Goal: Transaction & Acquisition: Purchase product/service

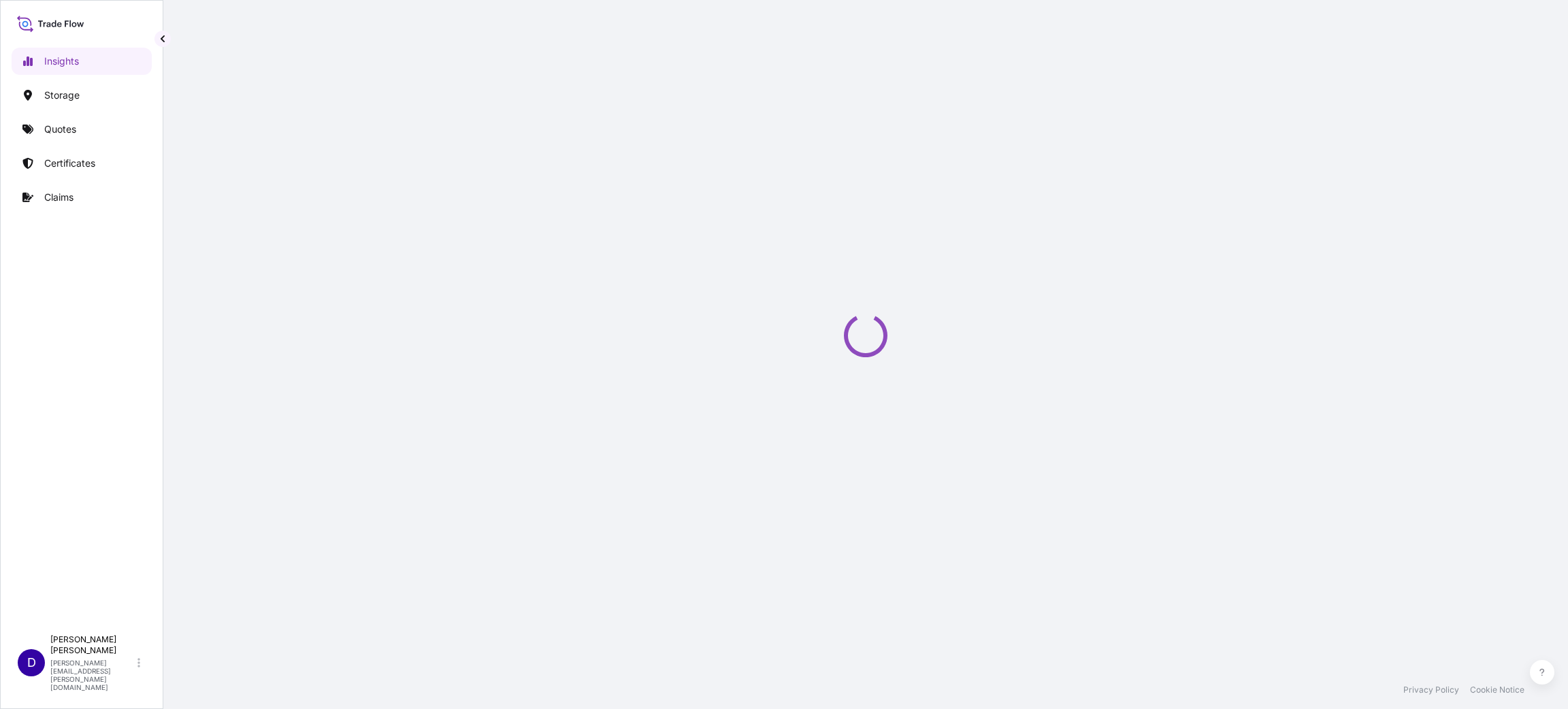
select select "2025"
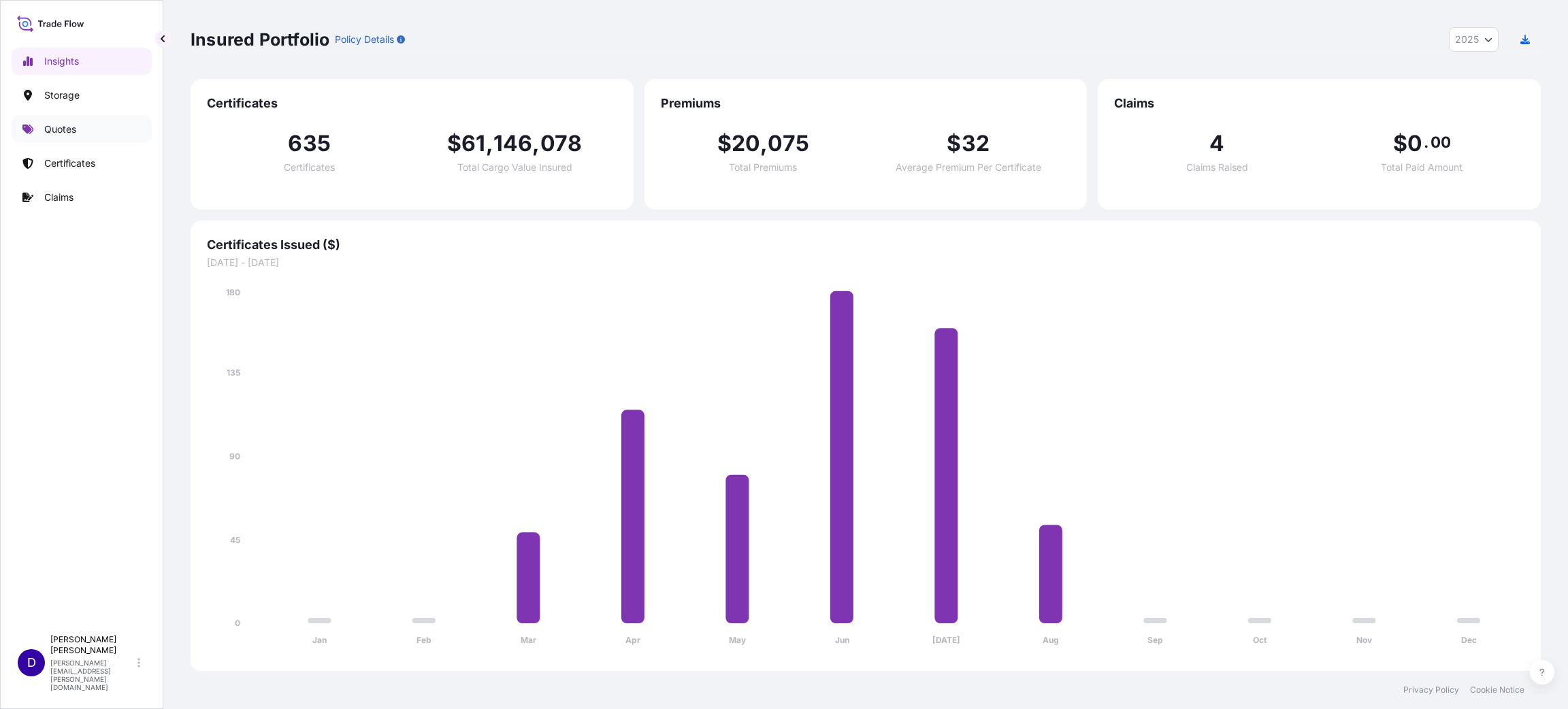
click at [79, 133] on link "Quotes" at bounding box center [81, 129] width 140 height 27
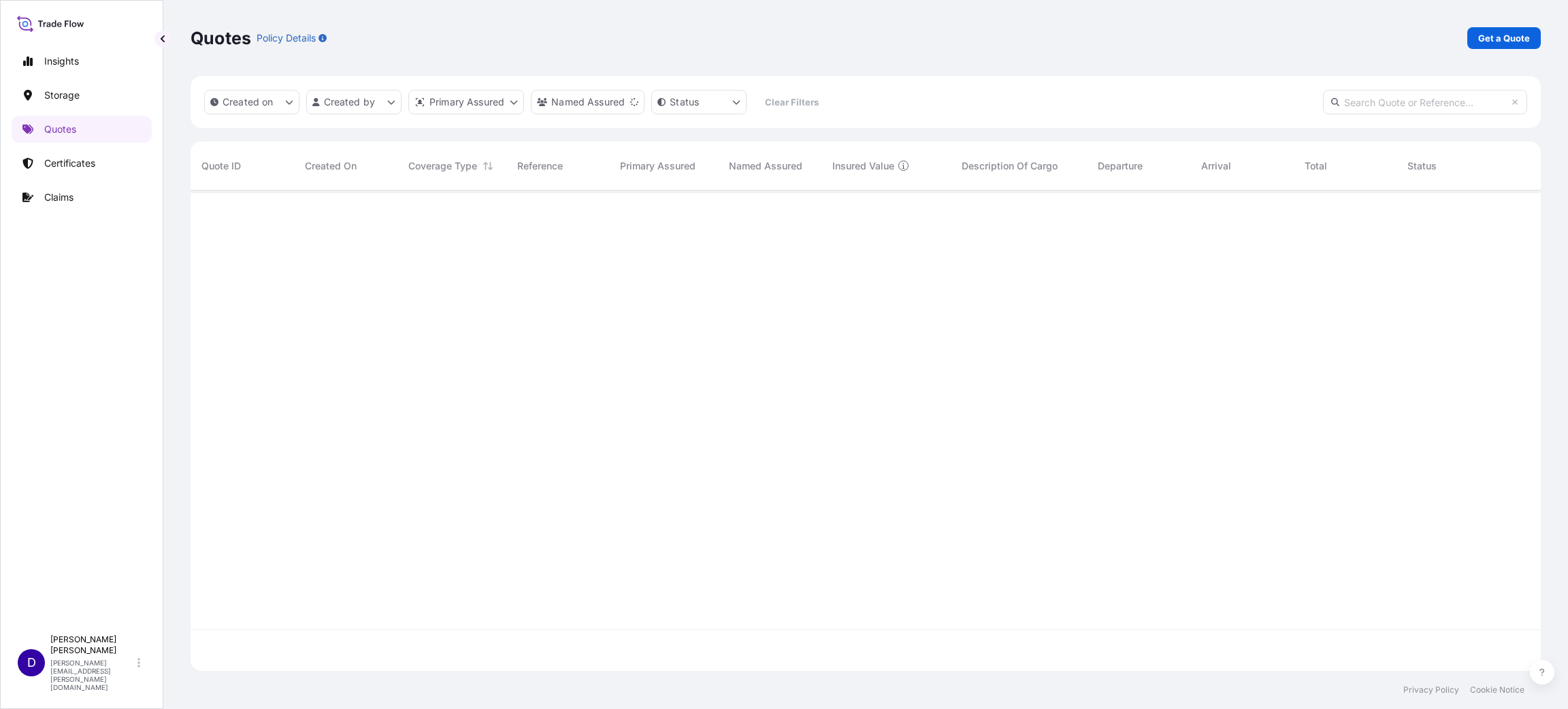
scroll to position [513, 1334]
click at [80, 166] on p "Certificates" at bounding box center [69, 163] width 51 height 14
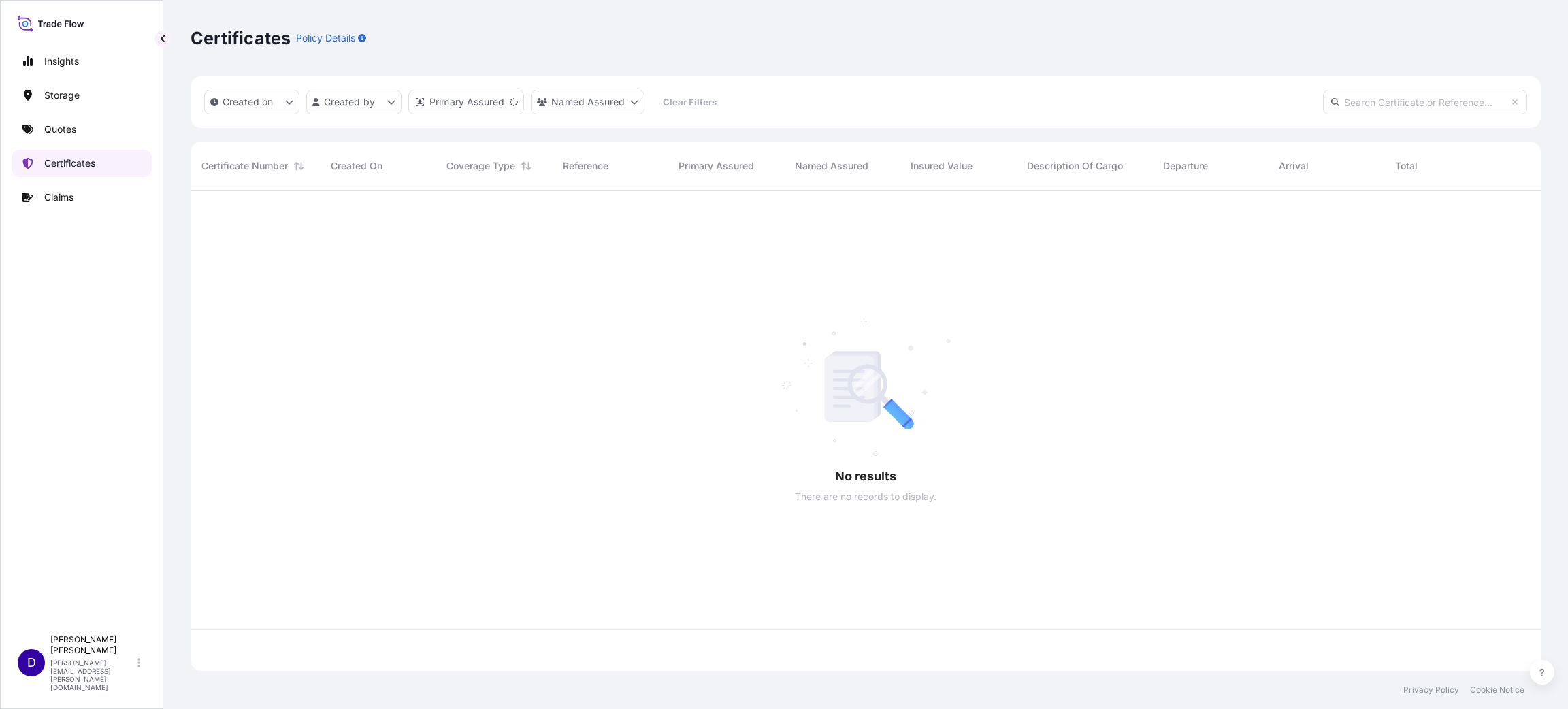
scroll to position [472, 1334]
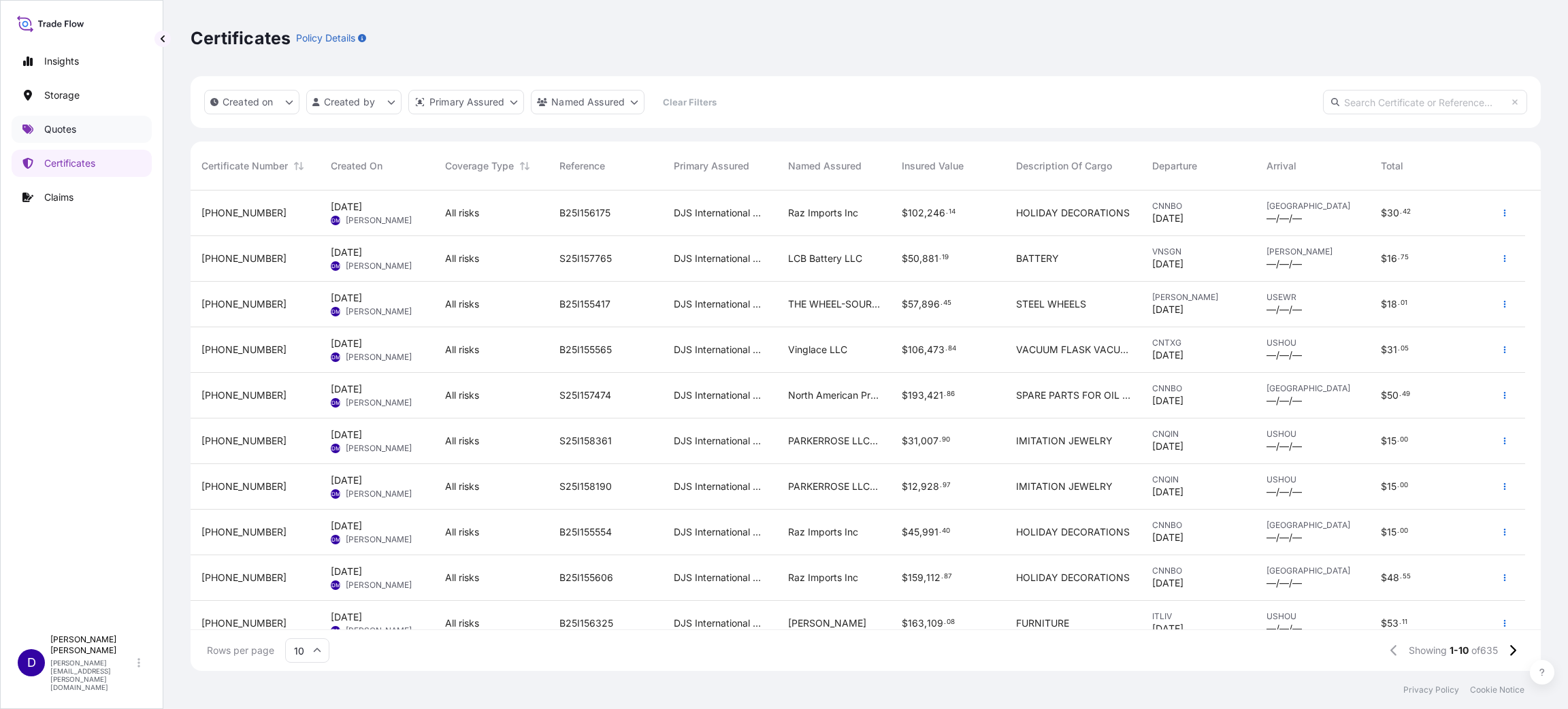
click at [34, 128] on link "Quotes" at bounding box center [81, 129] width 140 height 27
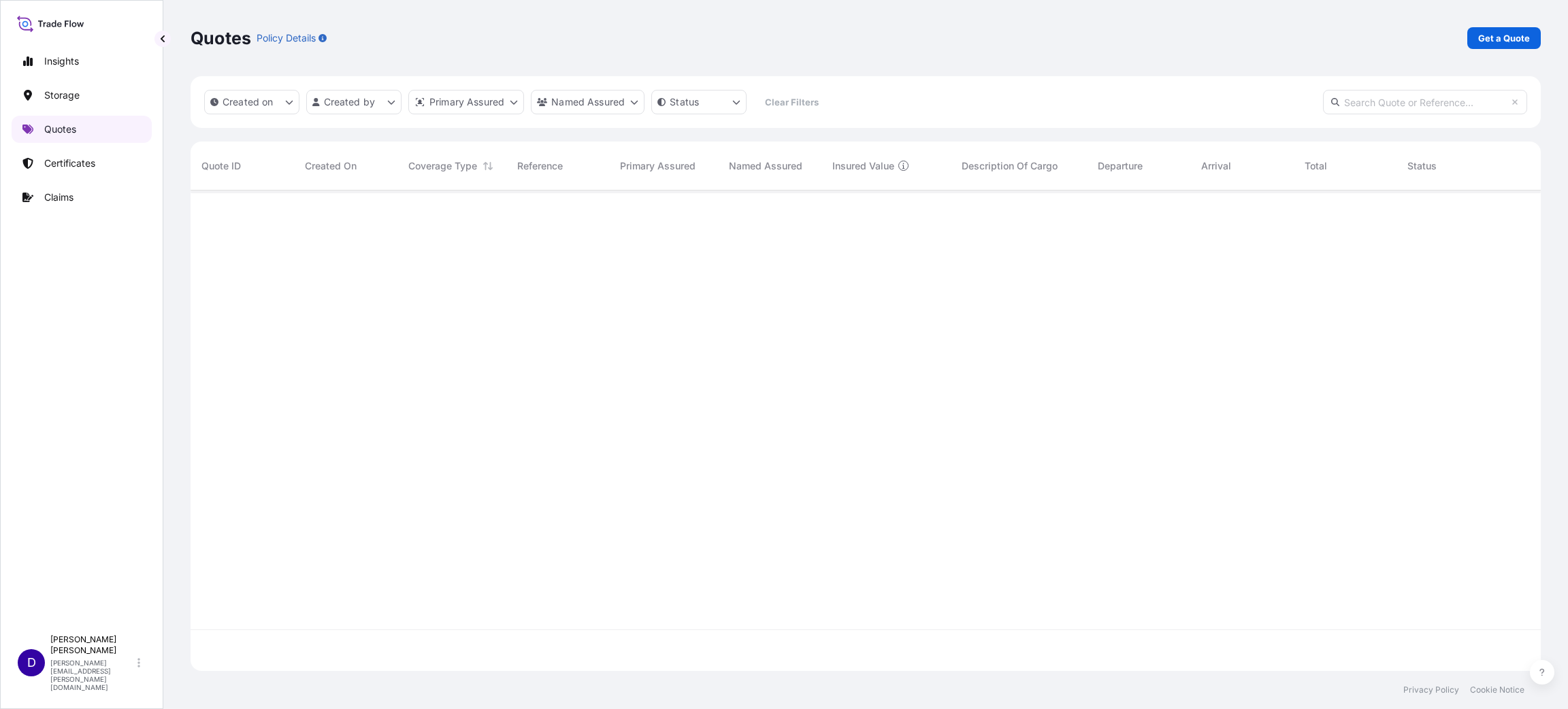
scroll to position [472, 1334]
click at [1500, 34] on p "Get a Quote" at bounding box center [1503, 38] width 52 height 14
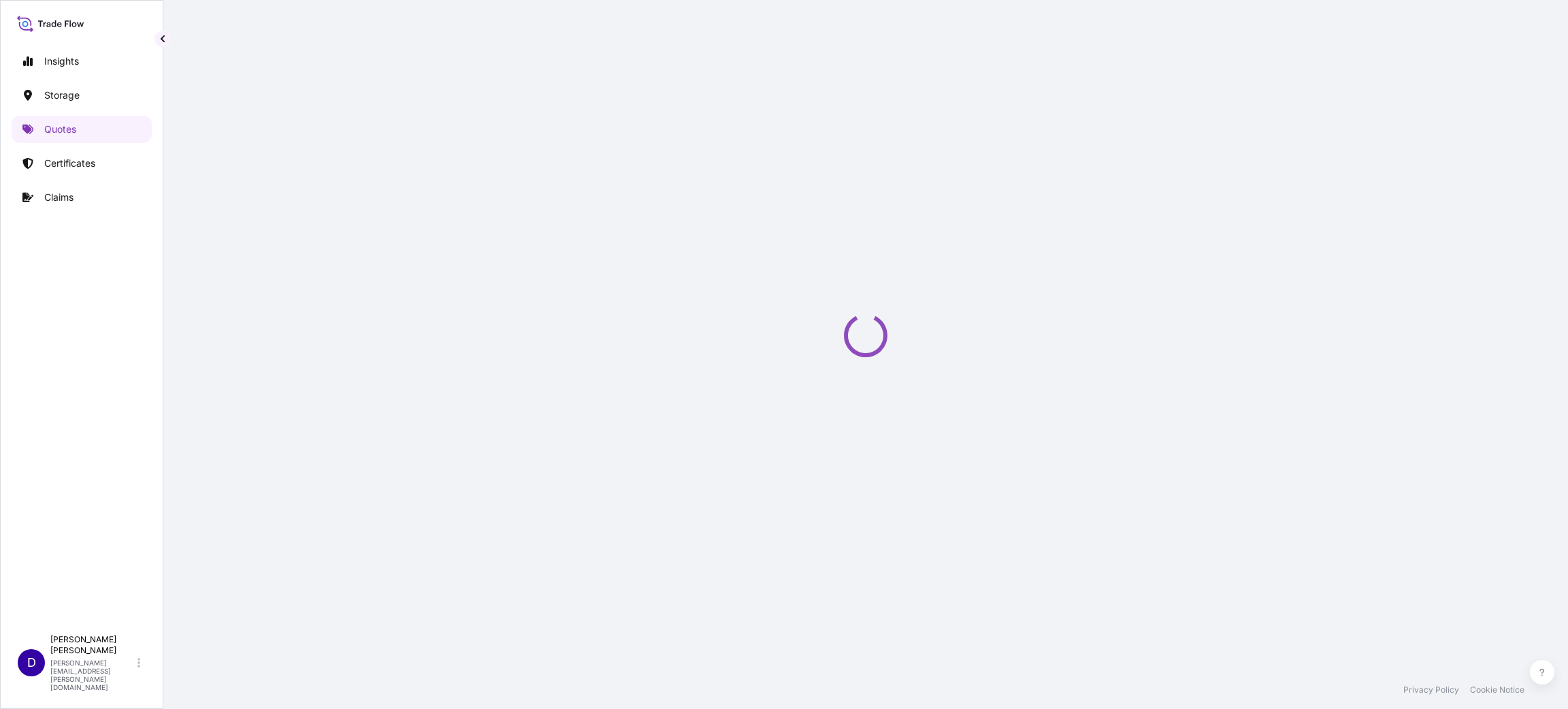
scroll to position [22, 0]
select select "Water"
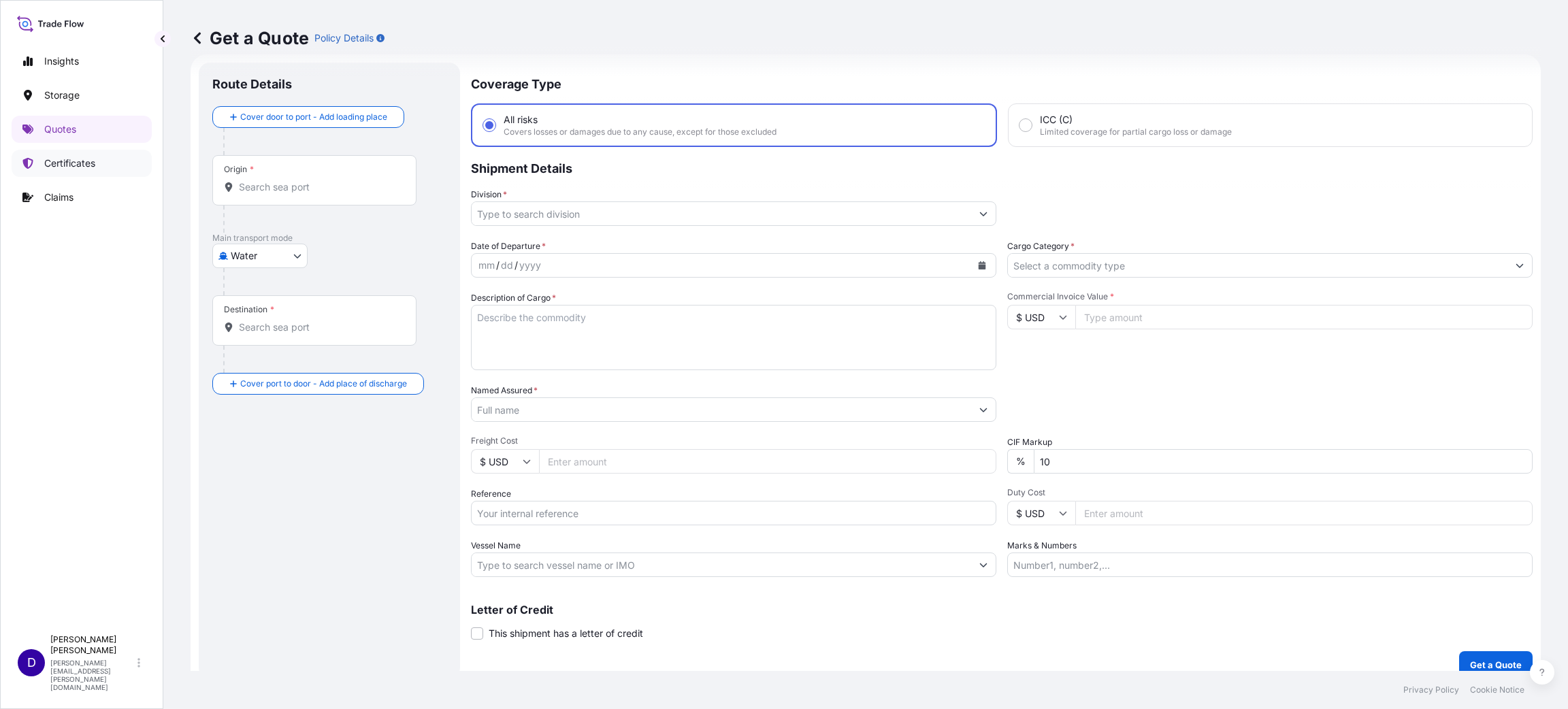
click at [63, 154] on link "Certificates" at bounding box center [81, 163] width 140 height 27
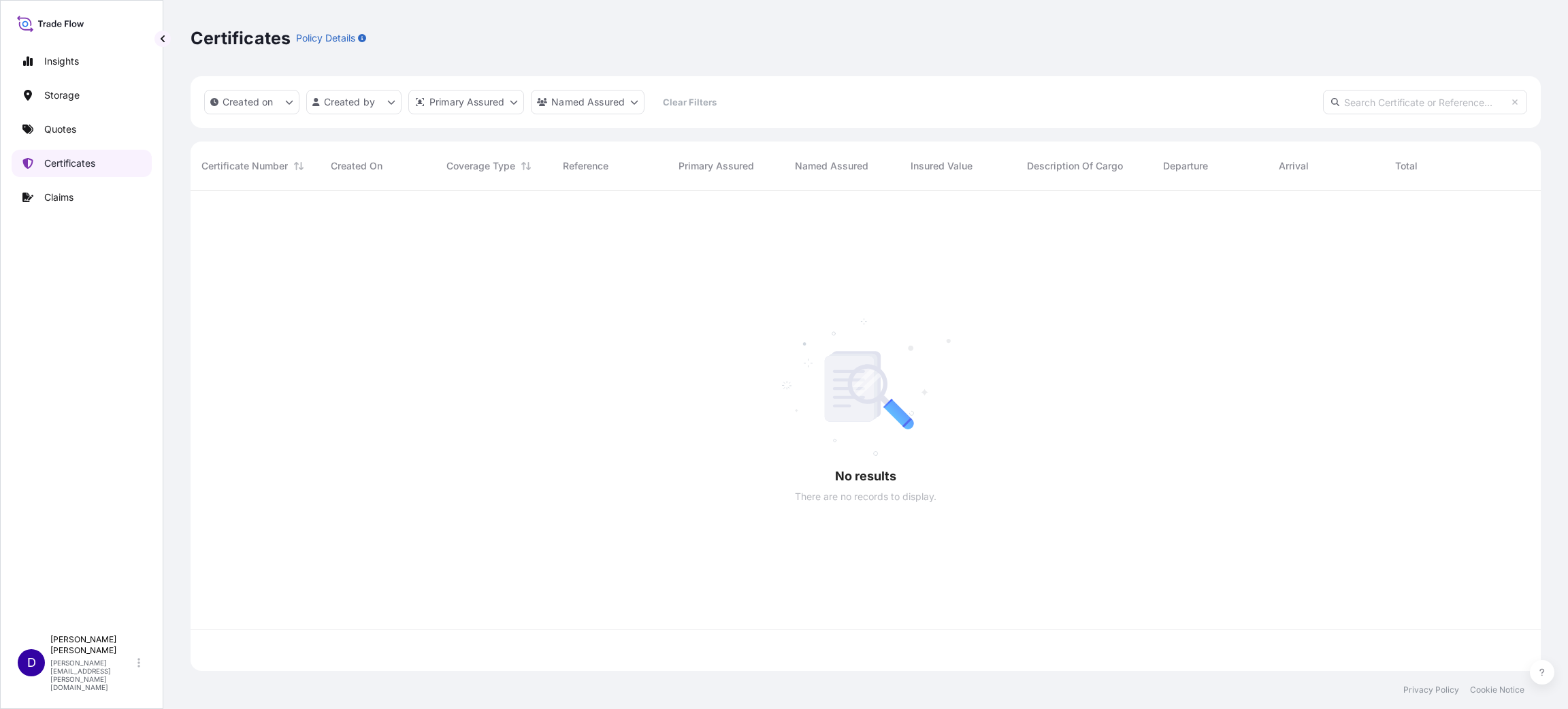
scroll to position [472, 1334]
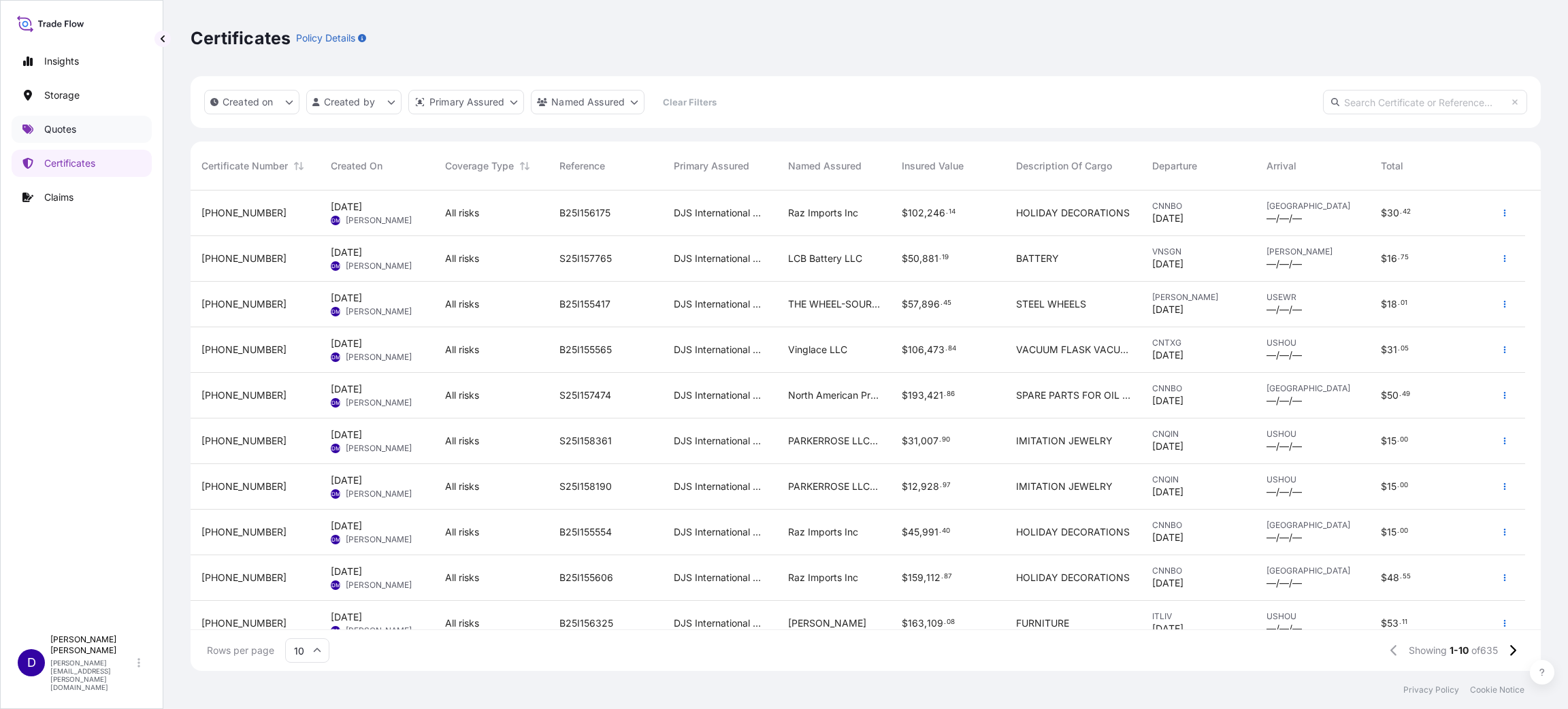
click at [67, 132] on p "Quotes" at bounding box center [60, 129] width 32 height 14
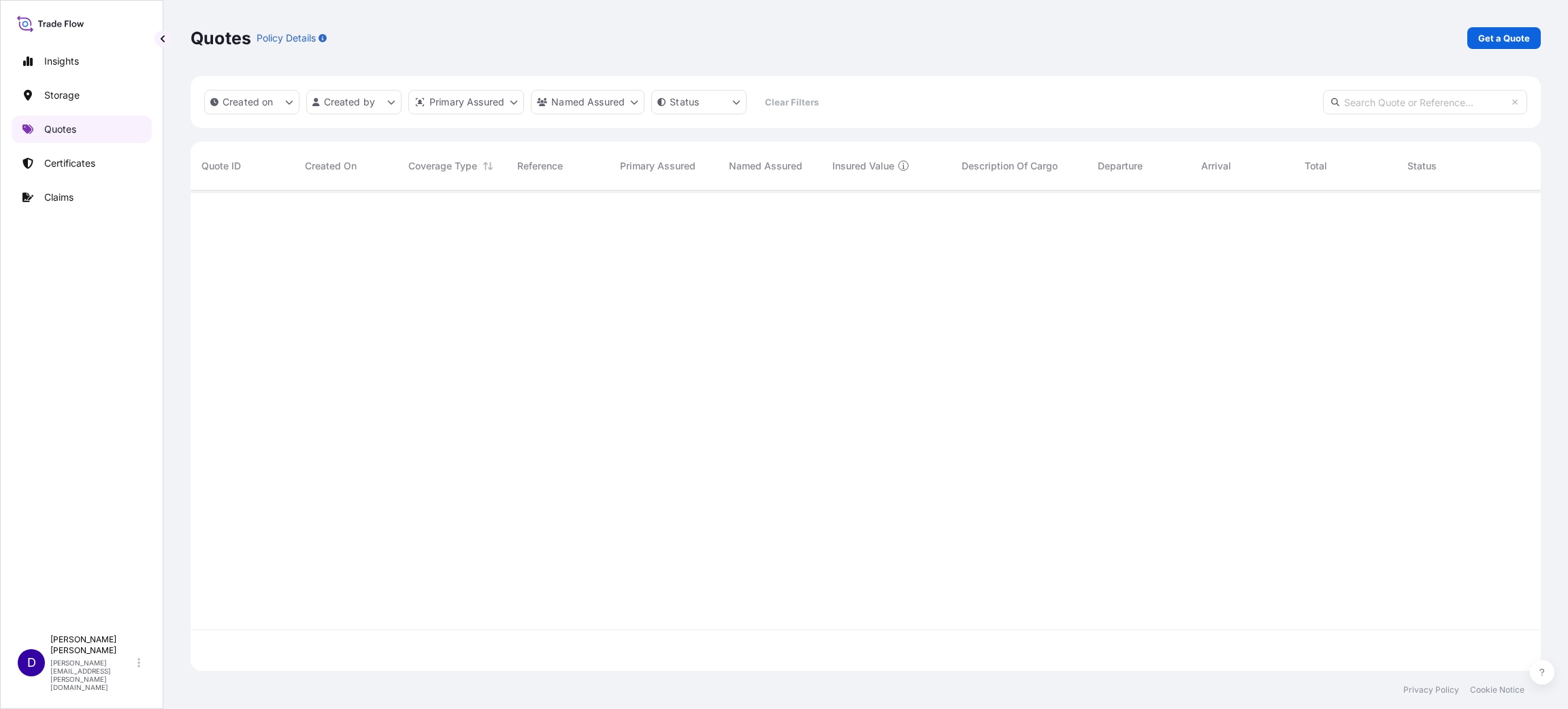
scroll to position [472, 1334]
click at [1501, 32] on p "Get a Quote" at bounding box center [1503, 38] width 52 height 14
select select "Water"
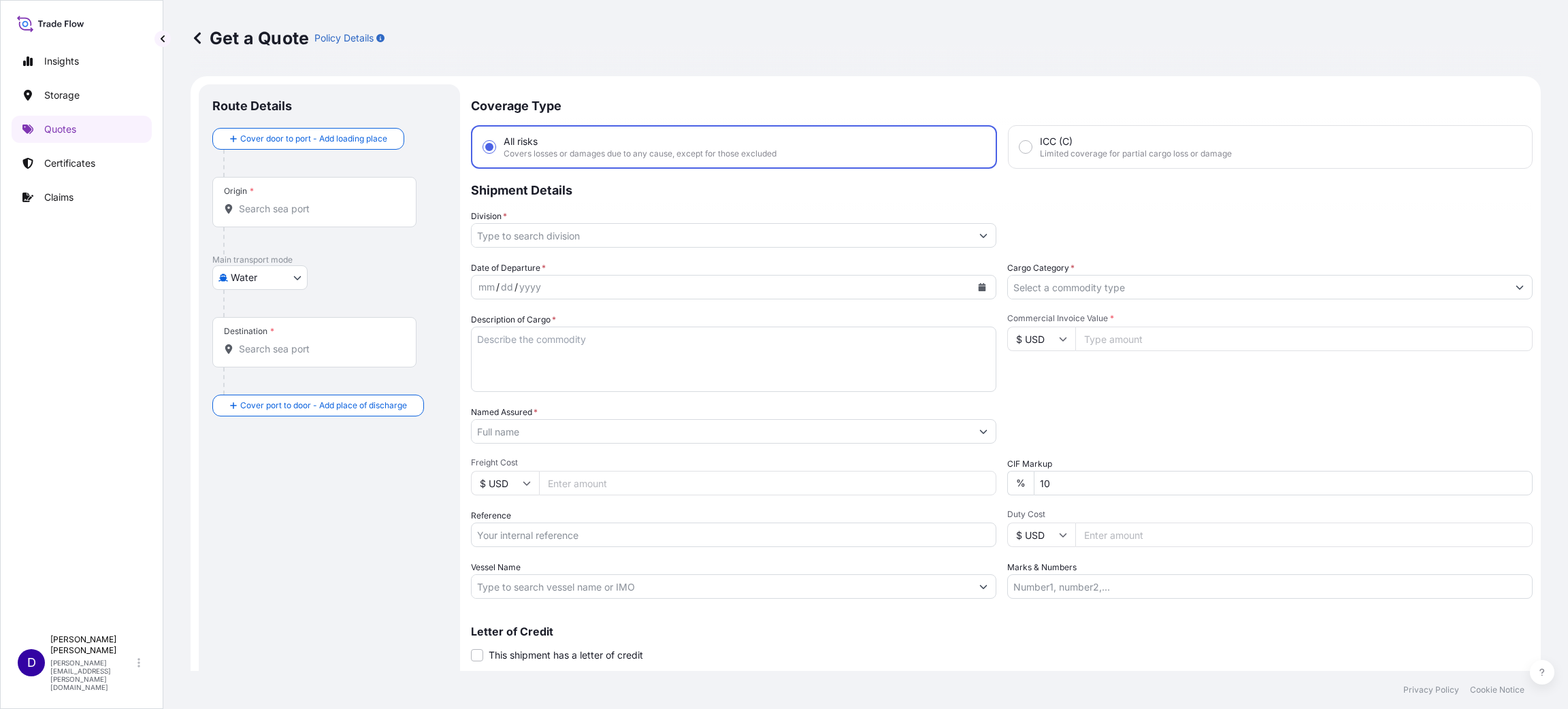
scroll to position [22, 0]
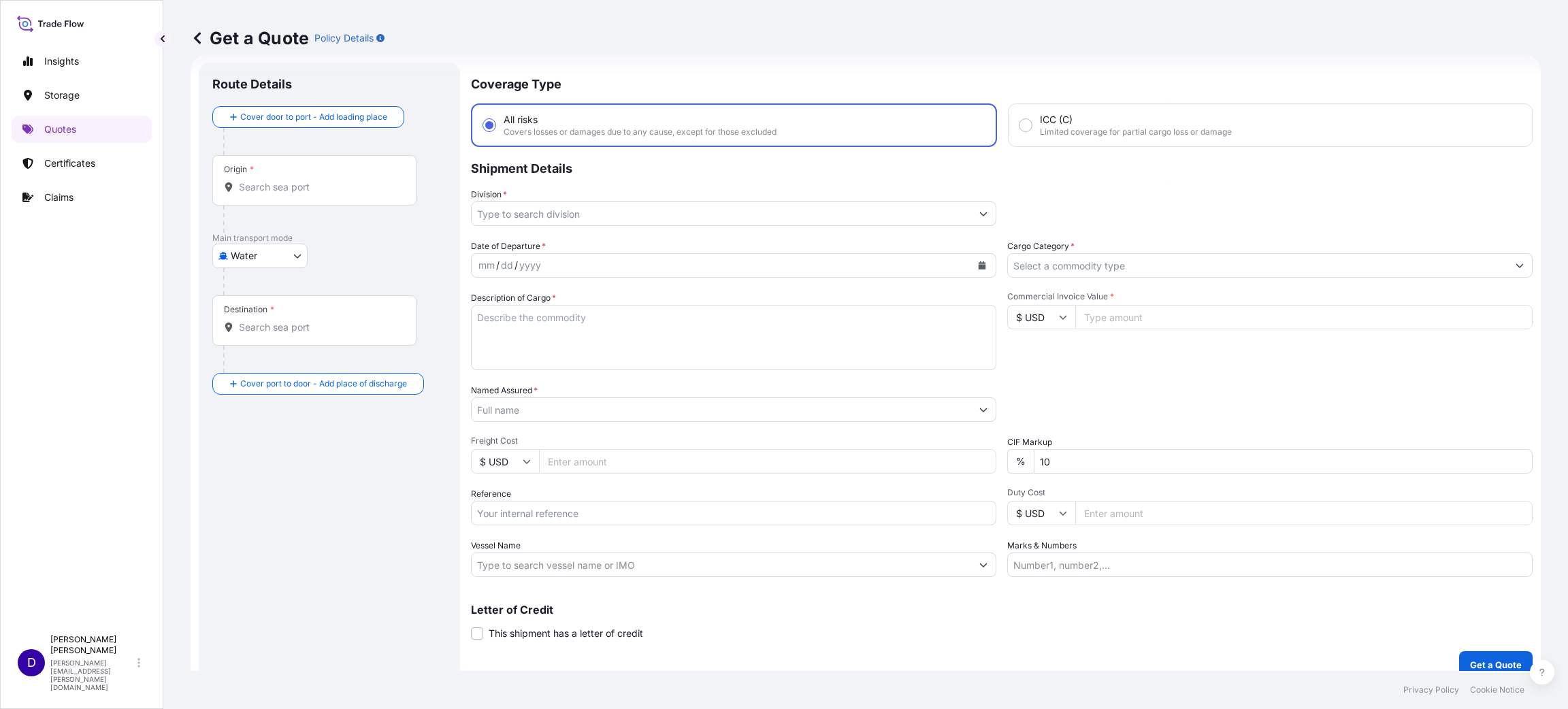
click at [247, 206] on div at bounding box center [320, 219] width 194 height 27
click at [249, 194] on div "Origin *" at bounding box center [314, 180] width 204 height 50
click at [249, 194] on input "Origin *" at bounding box center [319, 187] width 160 height 14
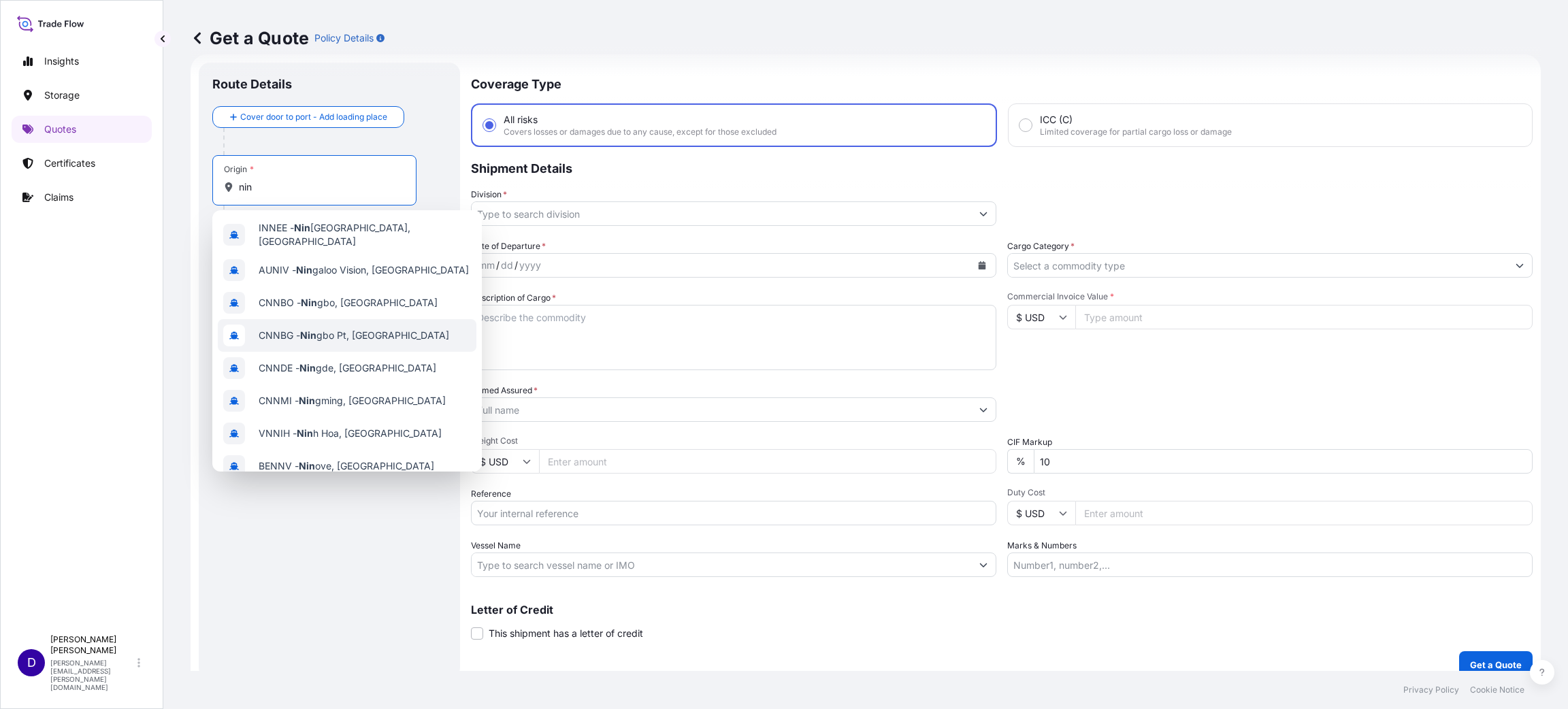
click at [342, 329] on span "CNNBG - Nin gbo Pt, [GEOGRAPHIC_DATA]" at bounding box center [353, 335] width 191 height 14
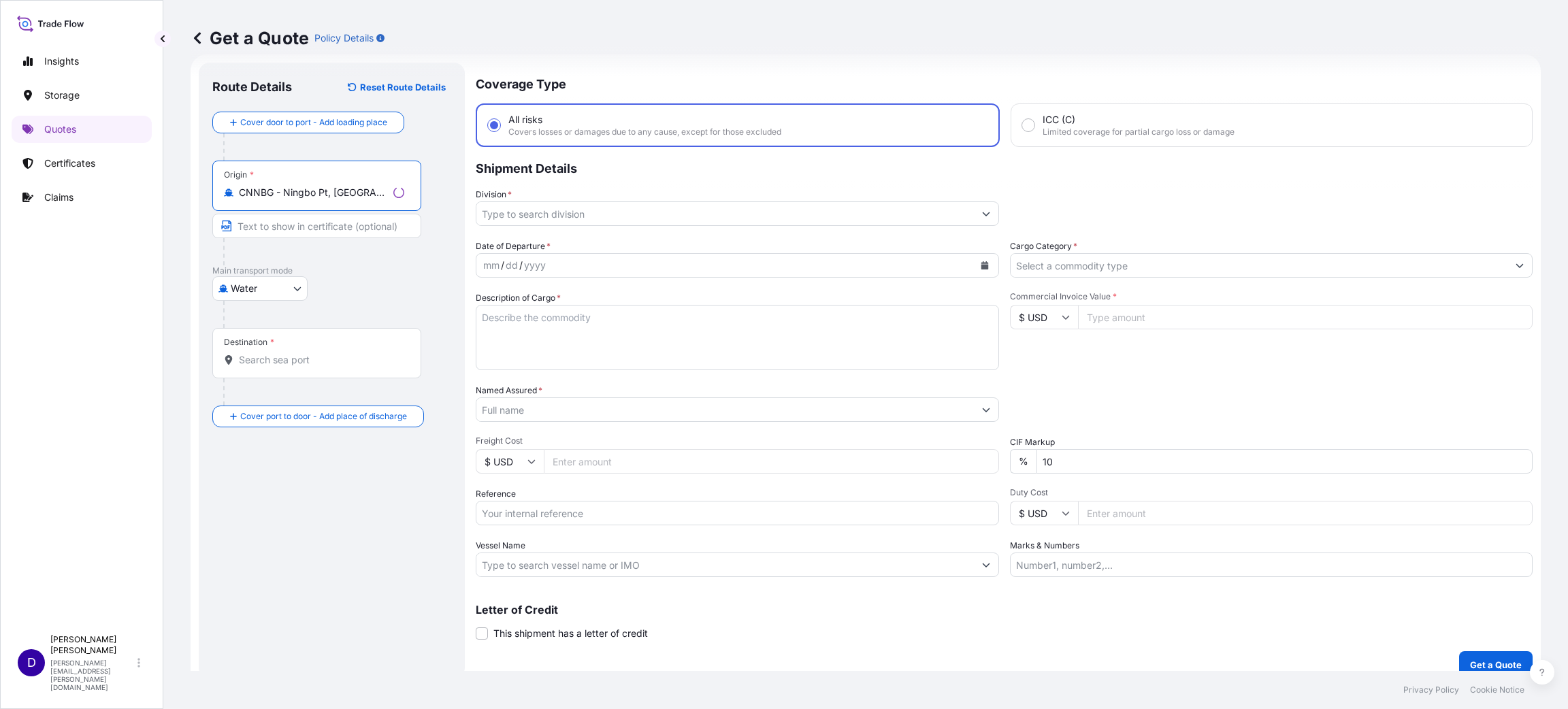
type input "CNNBG - Ningbo Pt, [GEOGRAPHIC_DATA]"
click at [272, 373] on div "Destination *" at bounding box center [317, 352] width 209 height 50
click at [272, 367] on input "Destination *" at bounding box center [321, 360] width 165 height 14
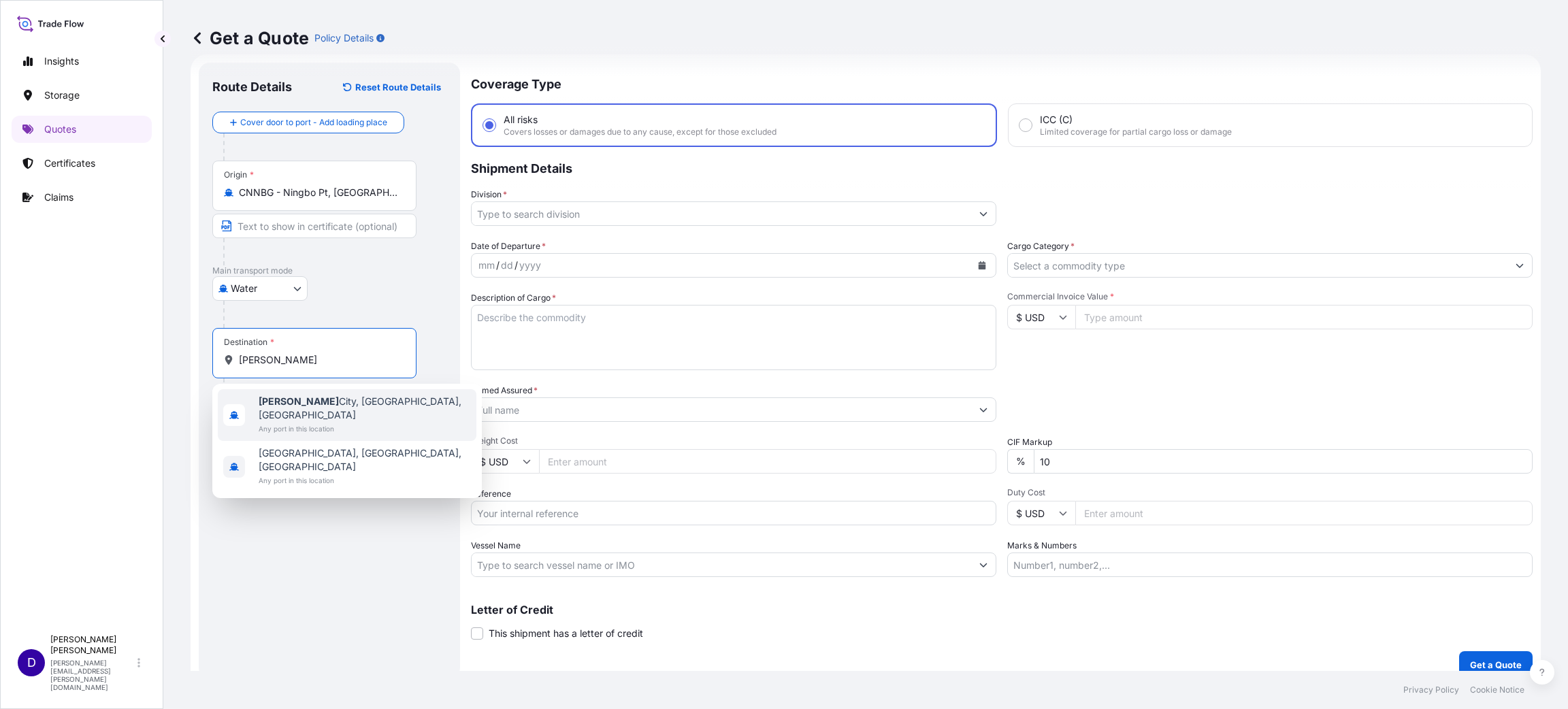
click at [296, 403] on span "[GEOGRAPHIC_DATA], [GEOGRAPHIC_DATA], [GEOGRAPHIC_DATA]" at bounding box center [364, 408] width 212 height 27
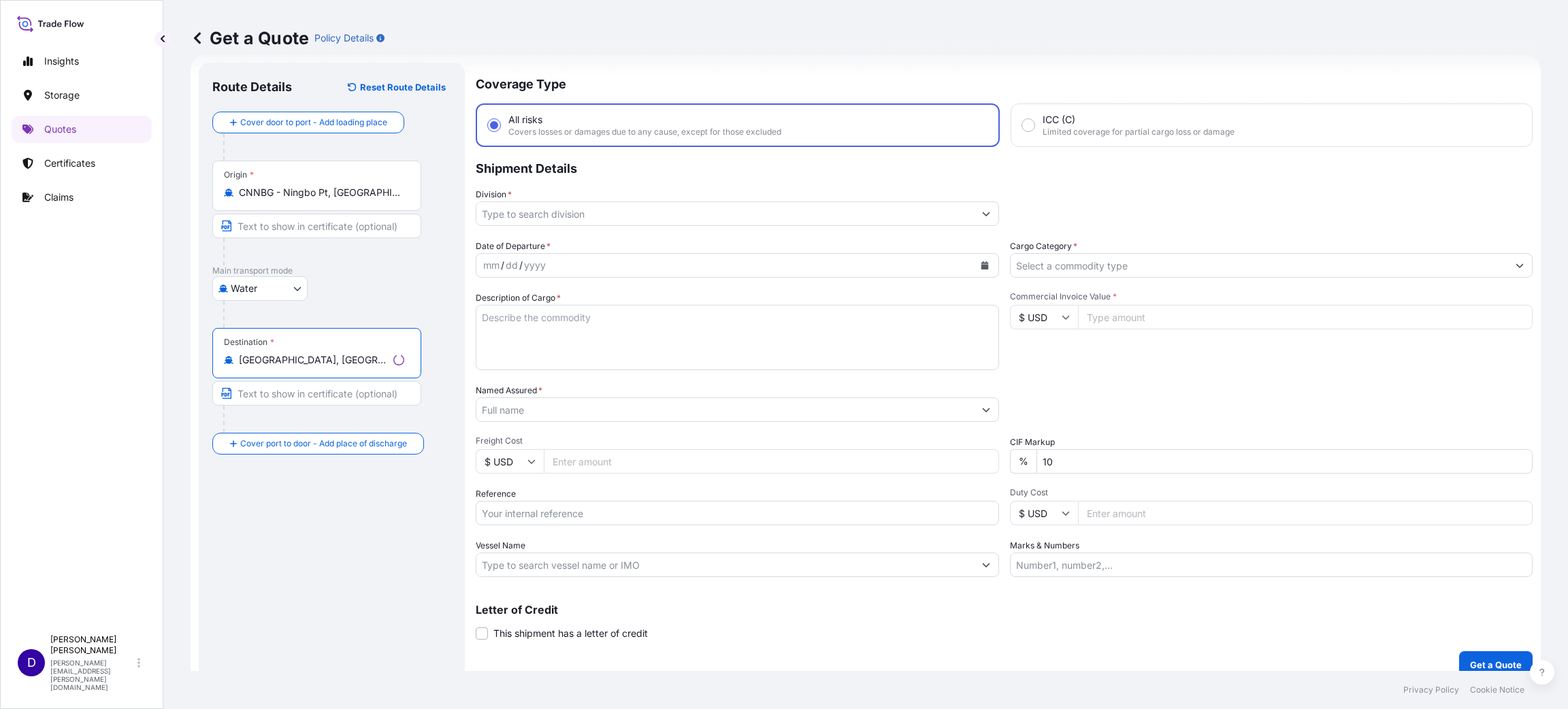
type input "[GEOGRAPHIC_DATA], [GEOGRAPHIC_DATA], [GEOGRAPHIC_DATA]"
click at [531, 194] on div "Division *" at bounding box center [737, 206] width 523 height 38
click at [541, 216] on input "Division *" at bounding box center [725, 213] width 498 height 24
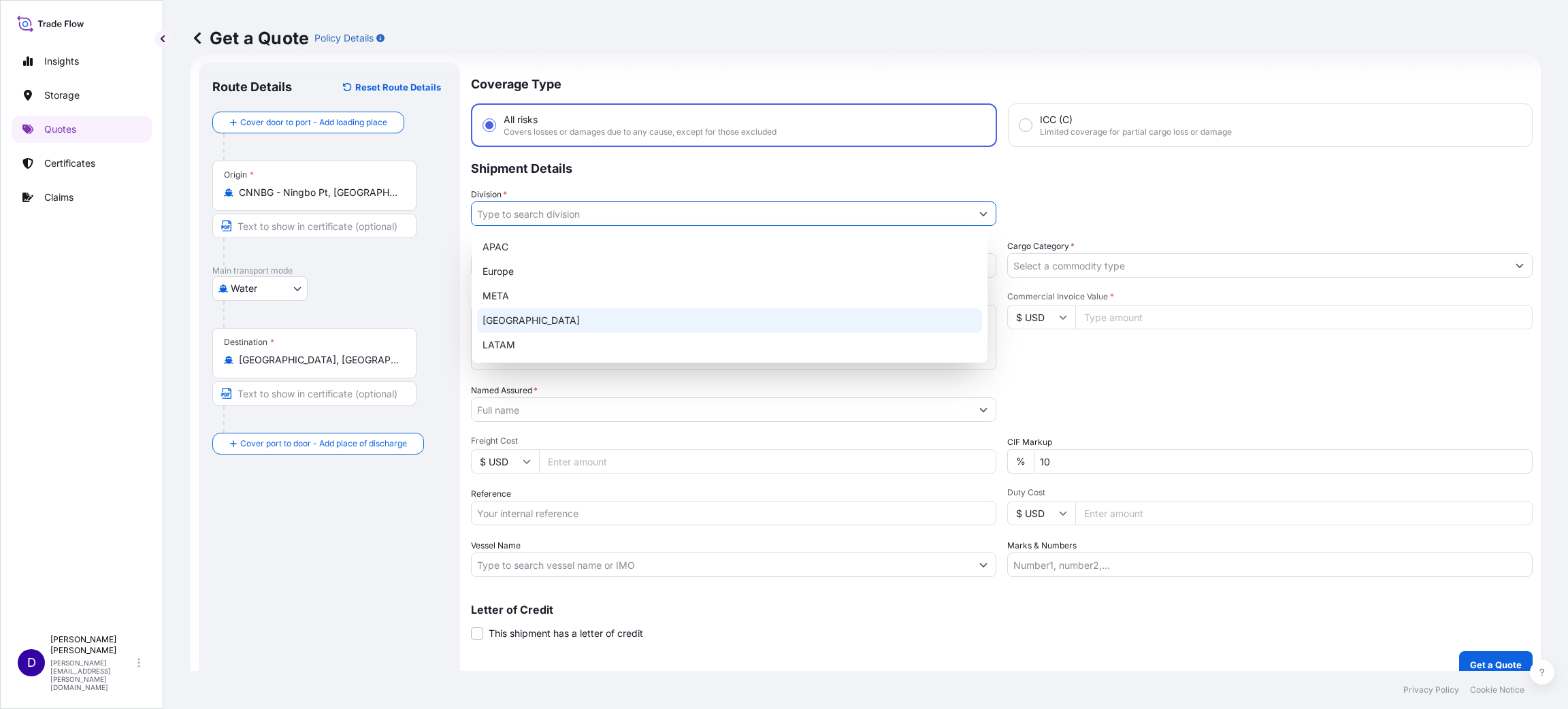
click at [504, 326] on div "[GEOGRAPHIC_DATA]" at bounding box center [730, 320] width 505 height 24
type input "[GEOGRAPHIC_DATA]"
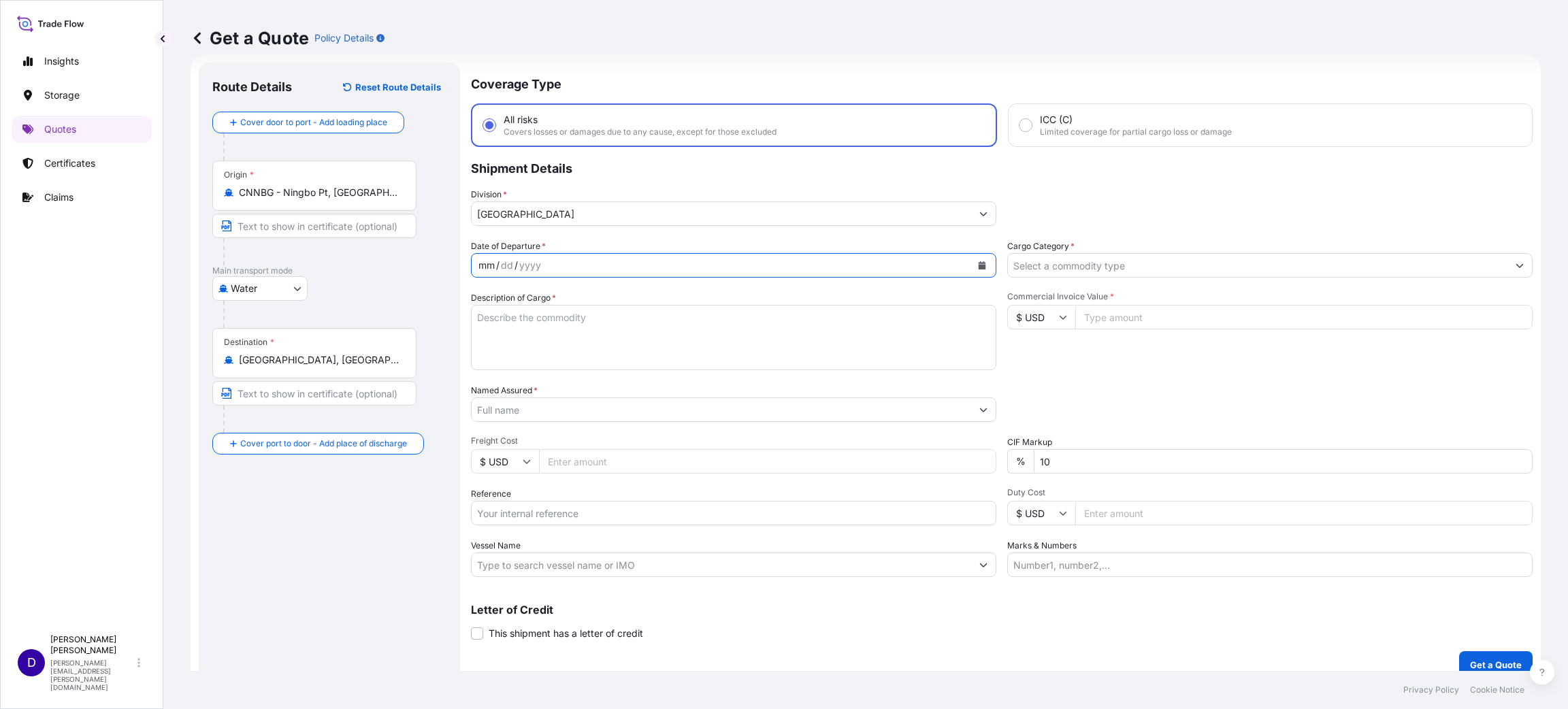
click at [569, 258] on div "mm / dd / yyyy" at bounding box center [721, 265] width 500 height 24
click at [978, 261] on icon "Calendar" at bounding box center [982, 265] width 8 height 8
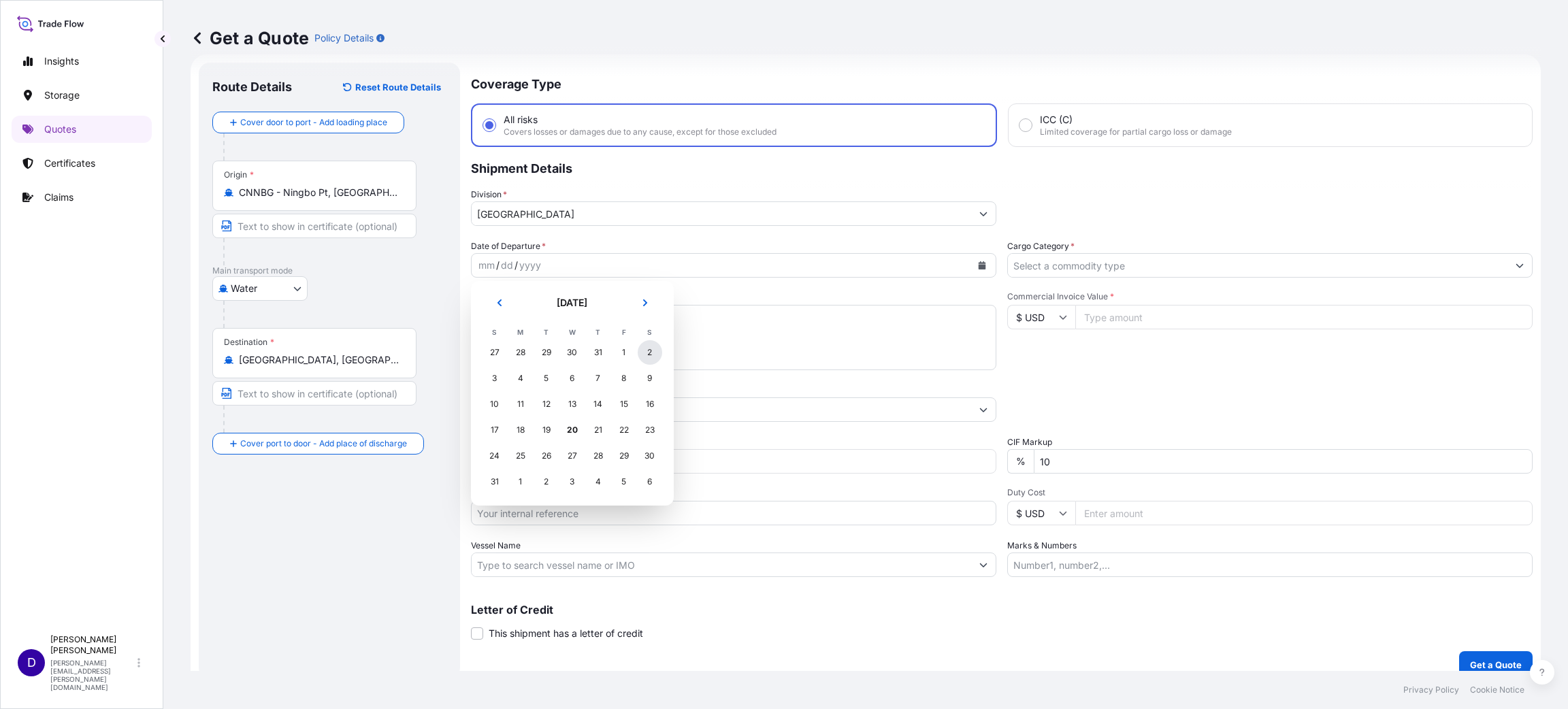
click at [652, 352] on div "2" at bounding box center [650, 352] width 24 height 24
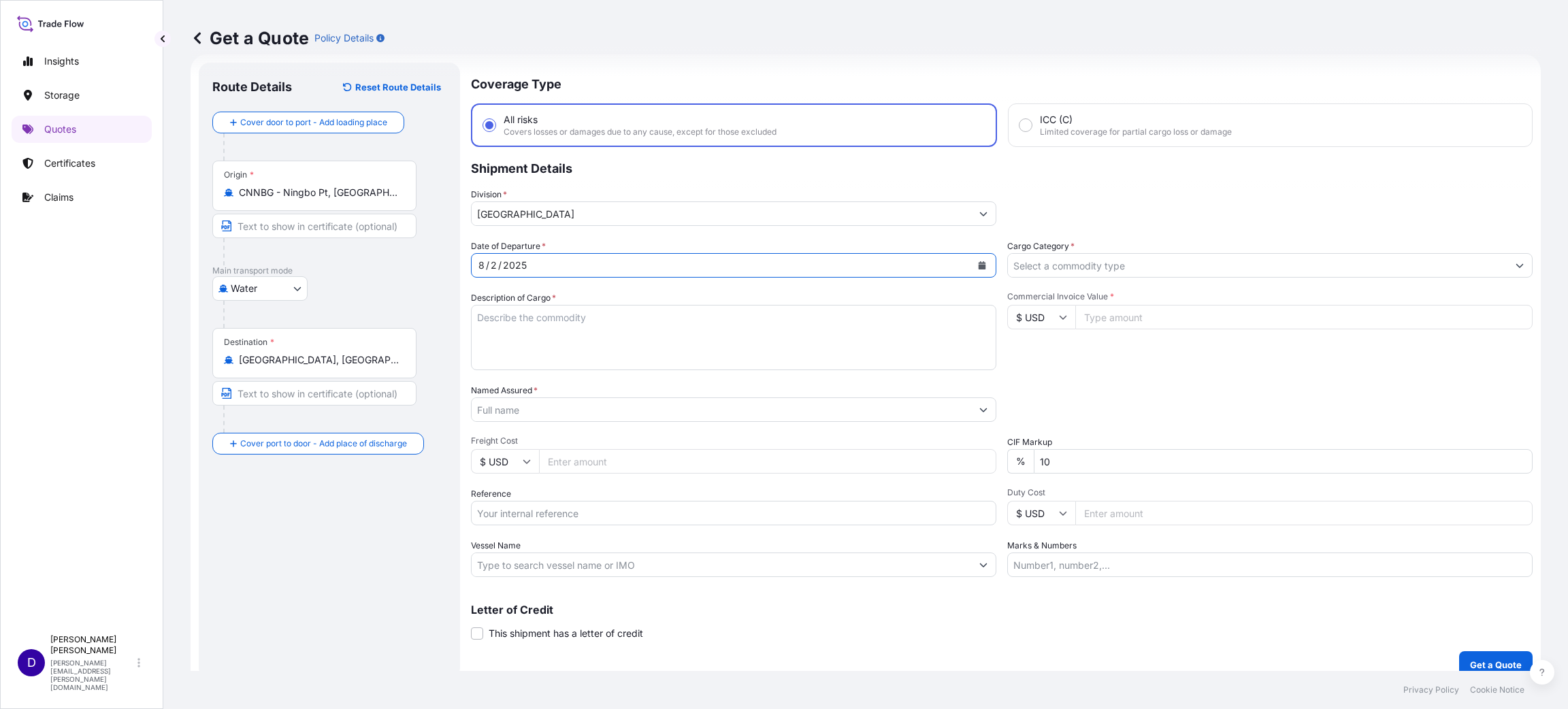
click at [1032, 263] on input "Cargo Category *" at bounding box center [1257, 265] width 500 height 24
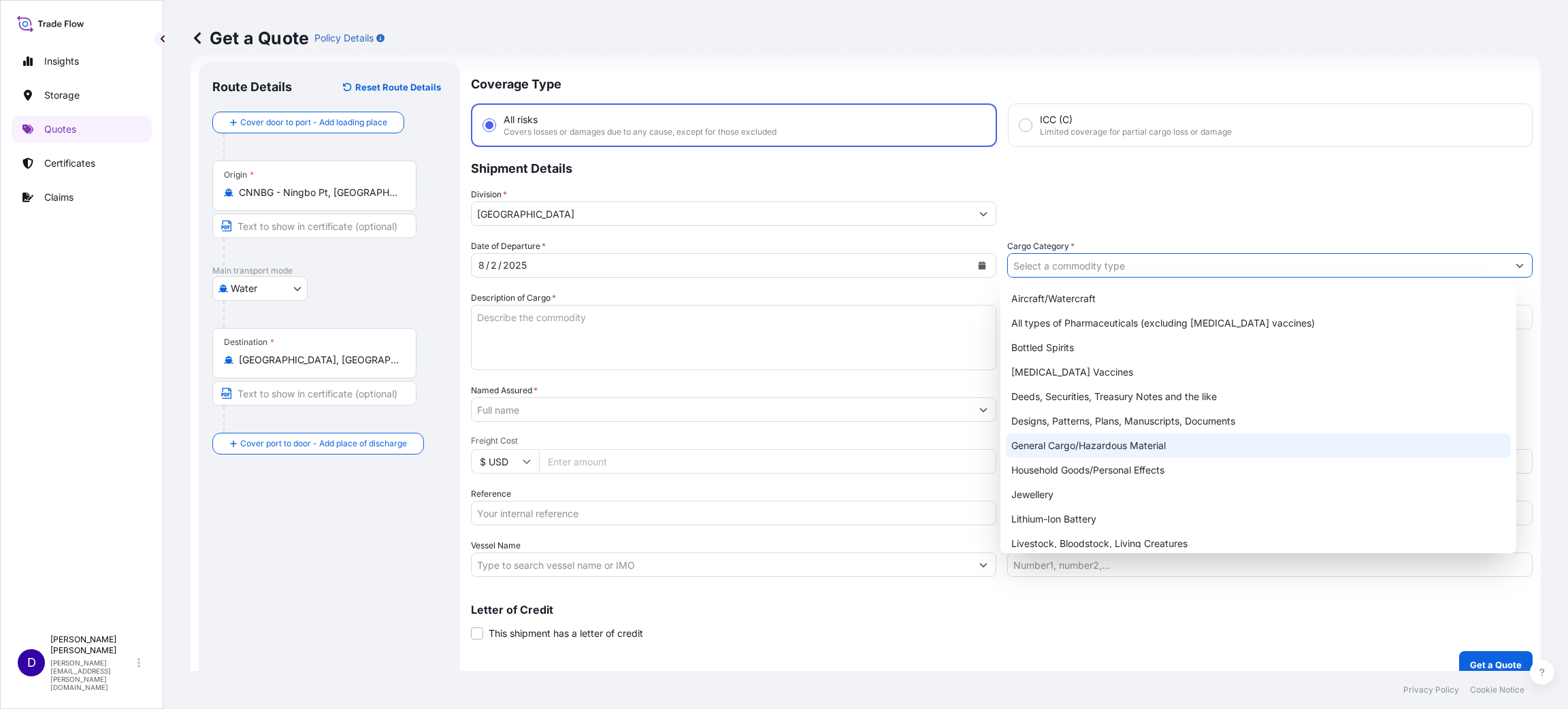
click at [1067, 448] on div "General Cargo/Hazardous Material" at bounding box center [1258, 445] width 505 height 24
type input "General Cargo/Hazardous Material"
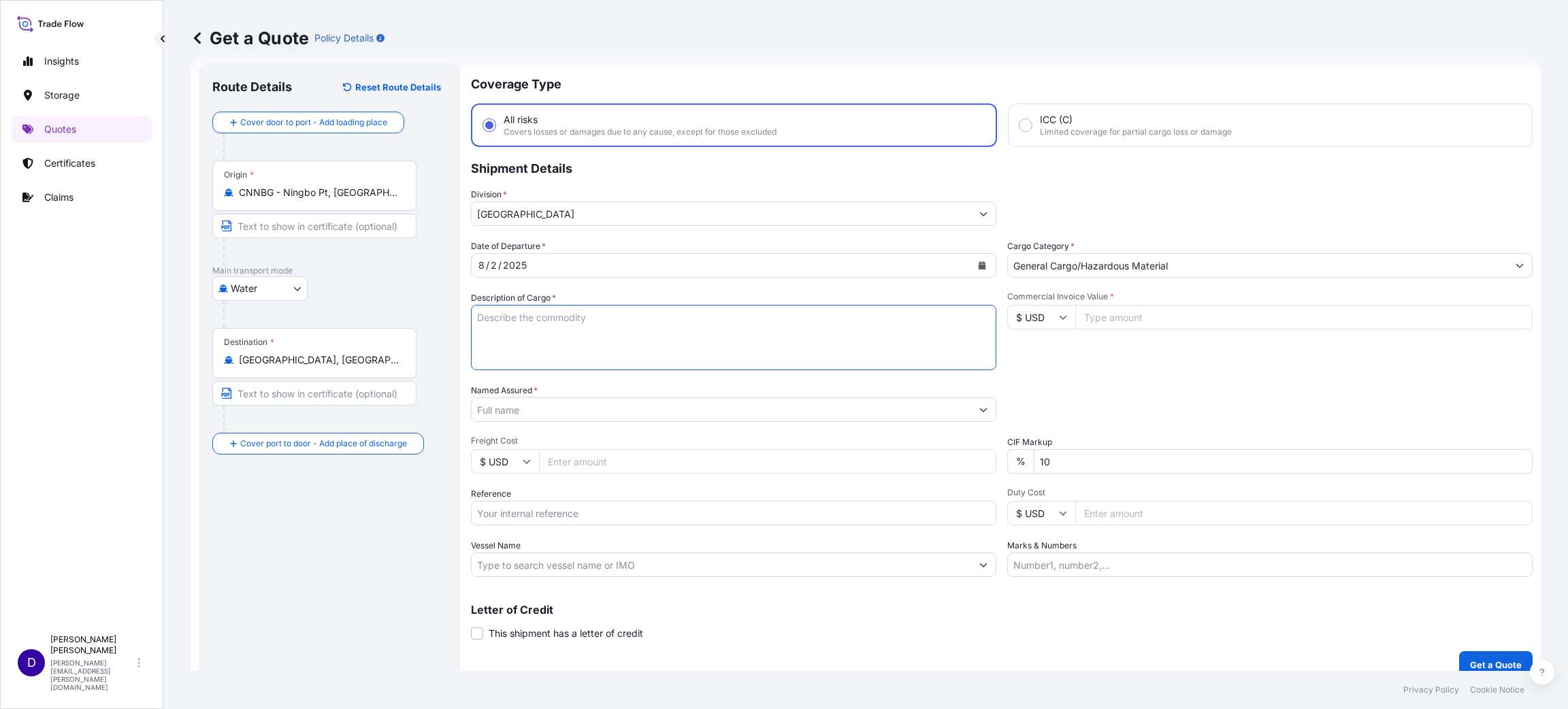
click at [579, 336] on textarea "Description of Cargo *" at bounding box center [733, 337] width 525 height 66
type textarea "a"
type textarea "SPARE PARTS FOR OIL DRILLING MACHINE"
click at [1090, 313] on input "171721.00" at bounding box center [1303, 317] width 457 height 24
type input "171721.00"
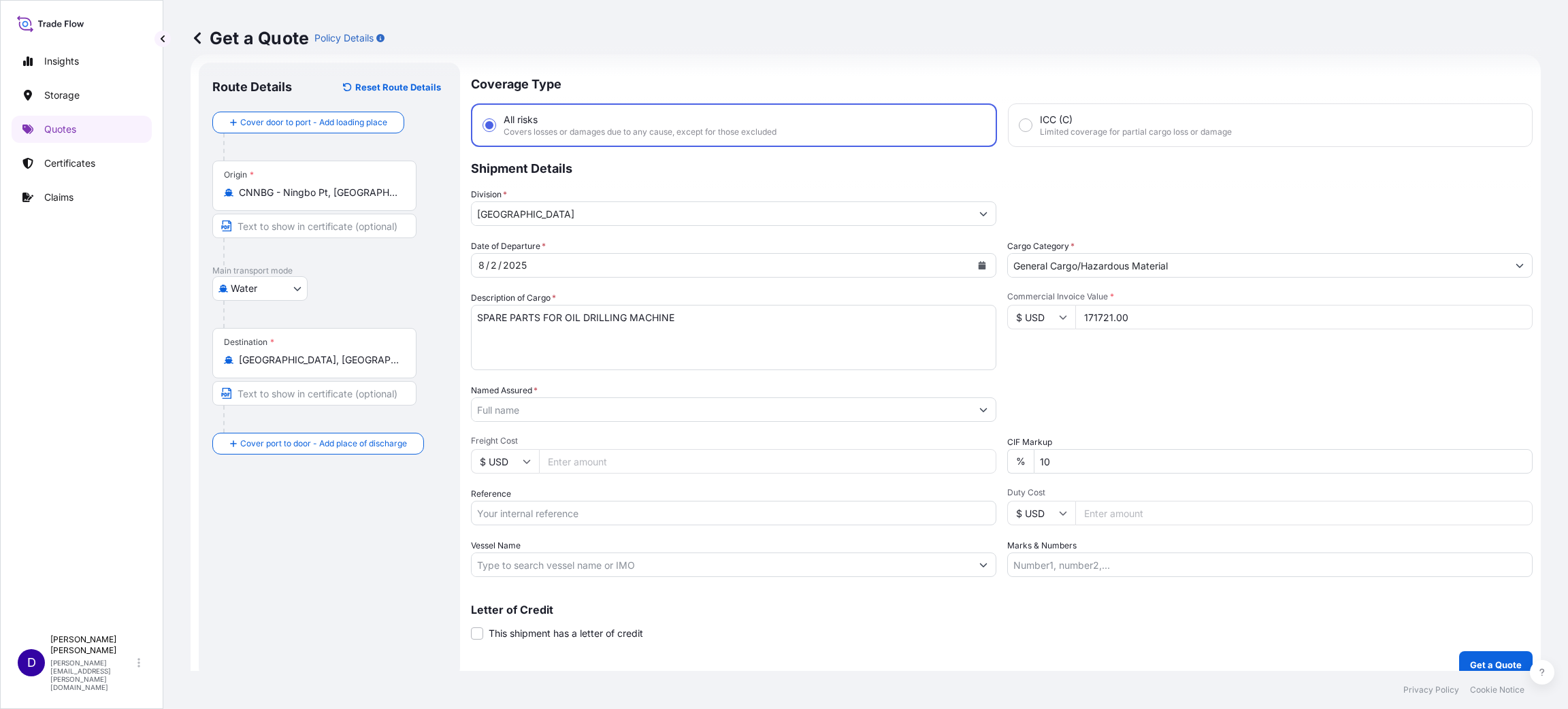
click at [569, 406] on input "Named Assured *" at bounding box center [721, 409] width 500 height 24
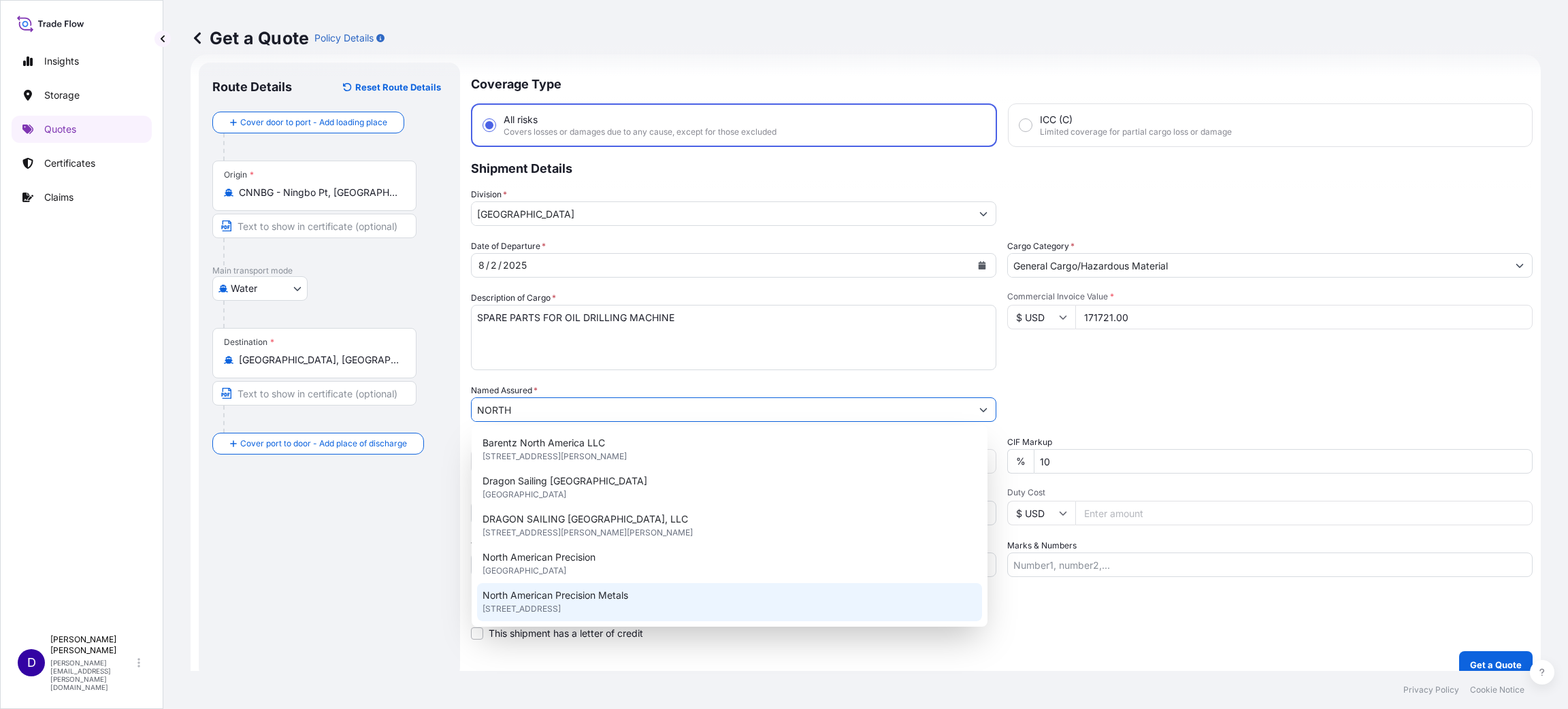
click at [560, 604] on span "[STREET_ADDRESS]" at bounding box center [521, 609] width 78 height 14
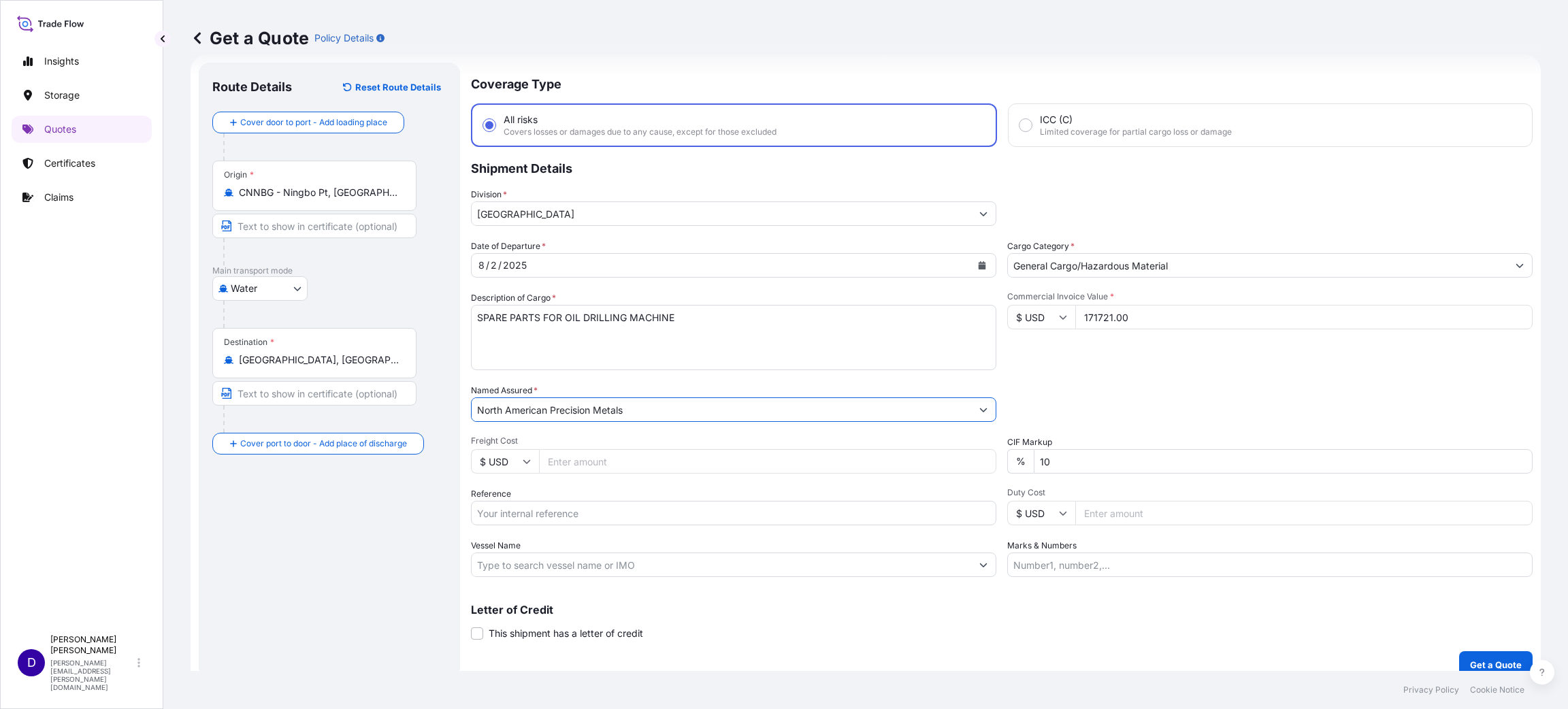
type input "North American Precision Metals"
click at [562, 456] on input "Freight Cost" at bounding box center [767, 461] width 457 height 24
type input "22775.70"
paste input "S25I157472"
type input "S25I157472"
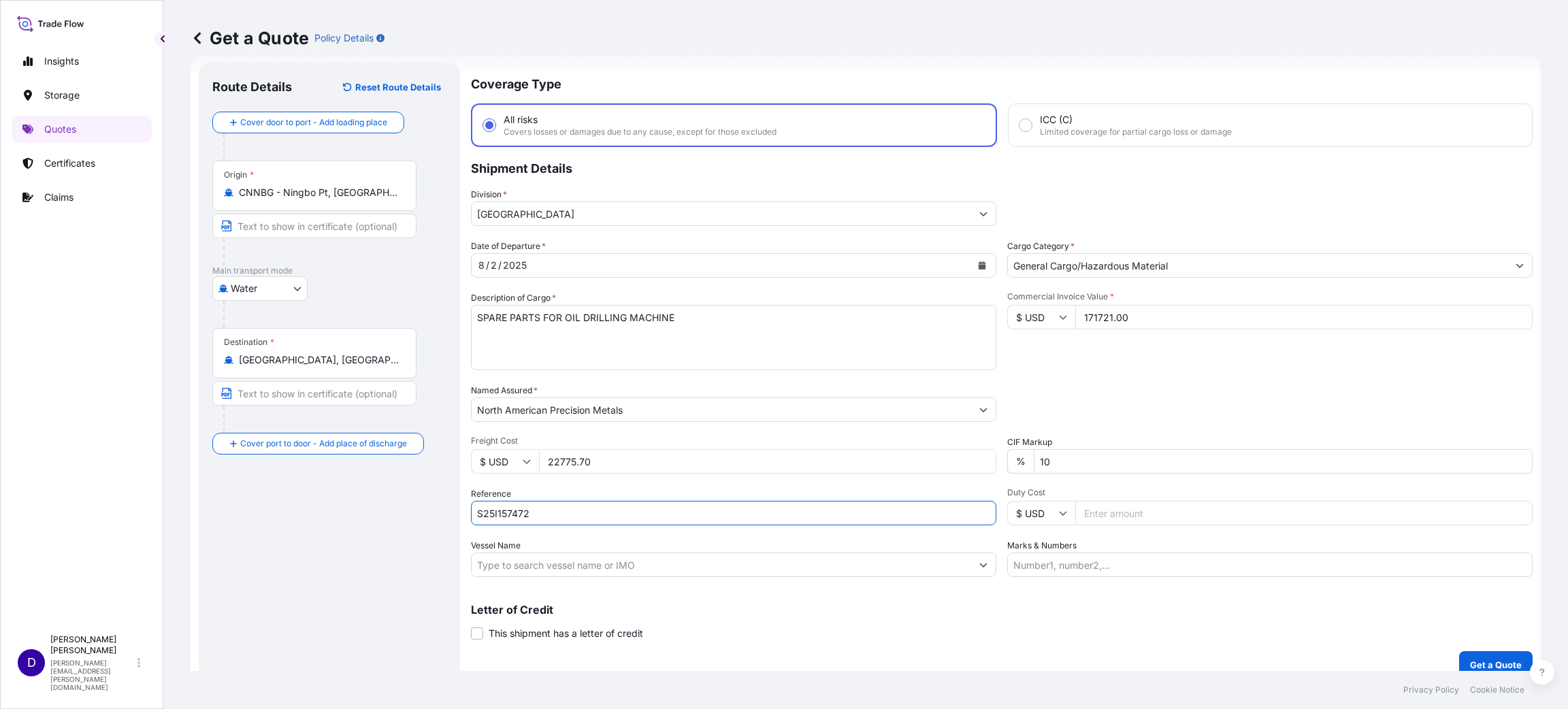
click at [1075, 507] on input "Duty Cost" at bounding box center [1303, 512] width 457 height 24
type input "1"
type input "168924.35"
click at [1470, 658] on p "Get a Quote" at bounding box center [1496, 665] width 52 height 14
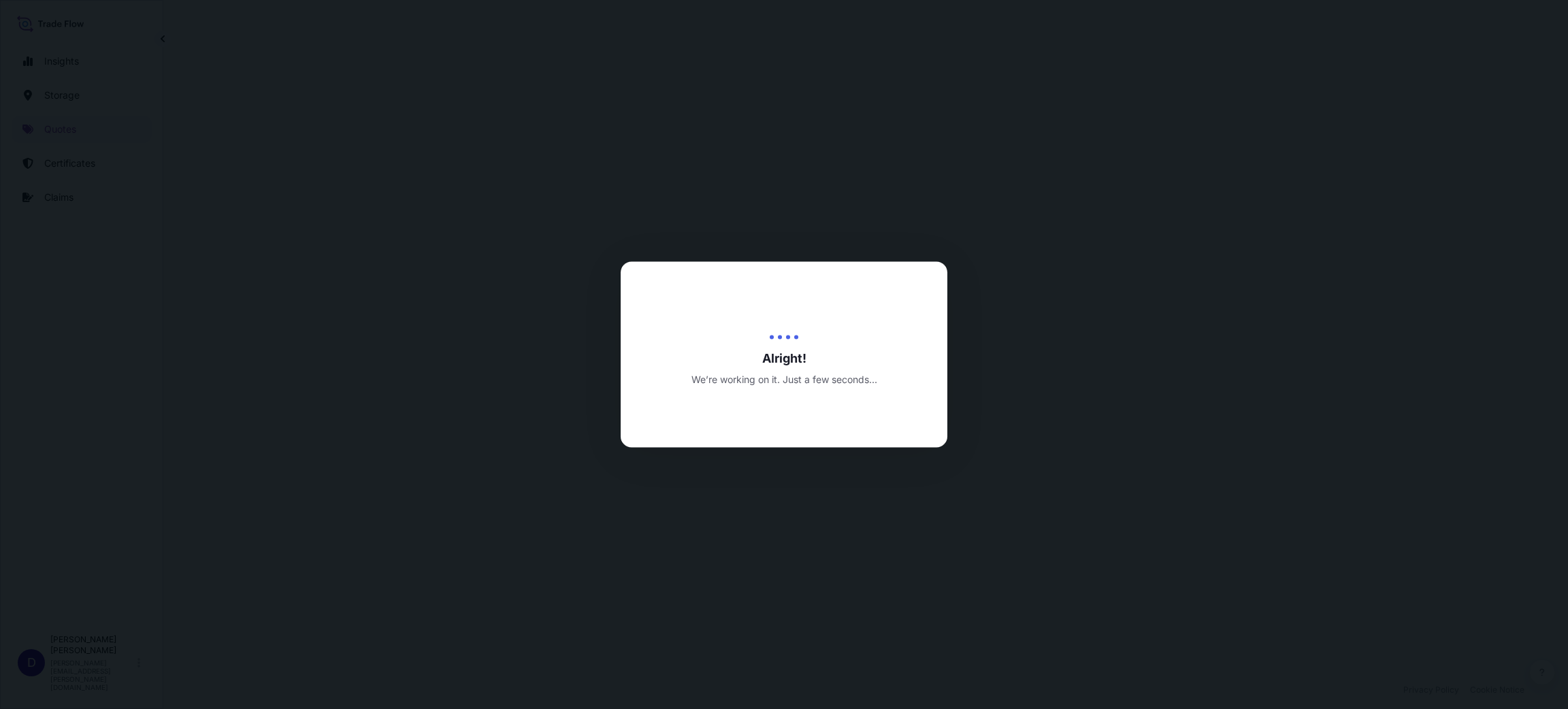
select select "Water"
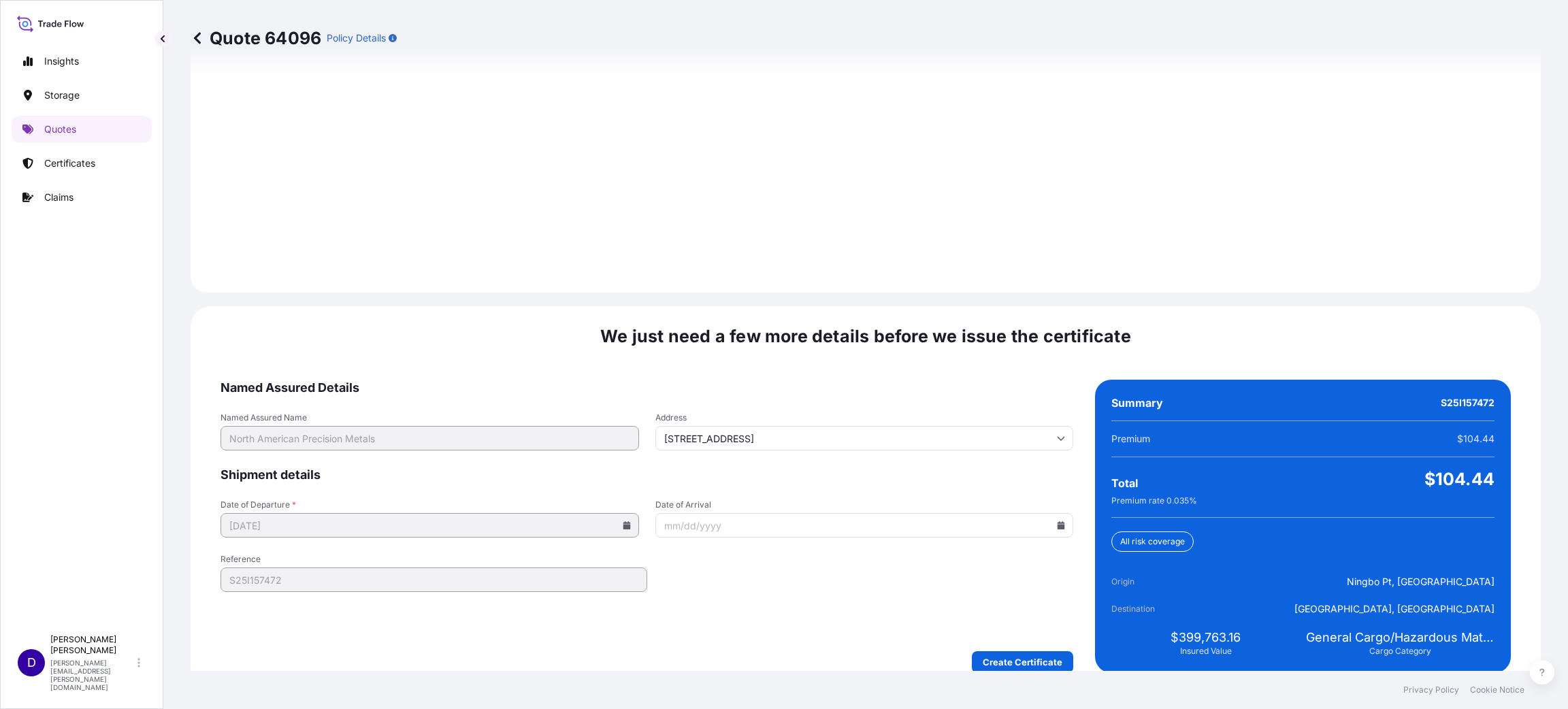
scroll to position [1868, 0]
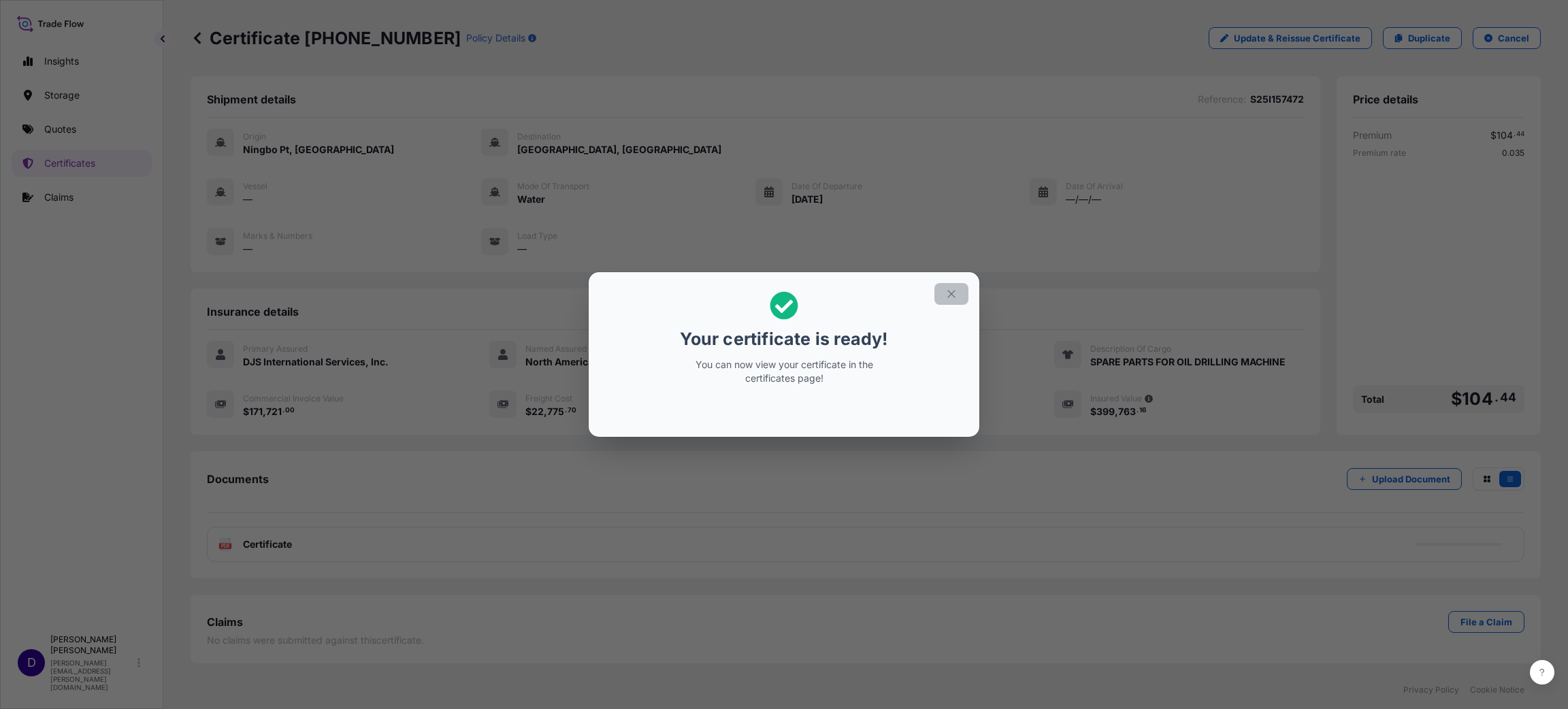
click at [949, 291] on icon "button" at bounding box center [951, 293] width 13 height 13
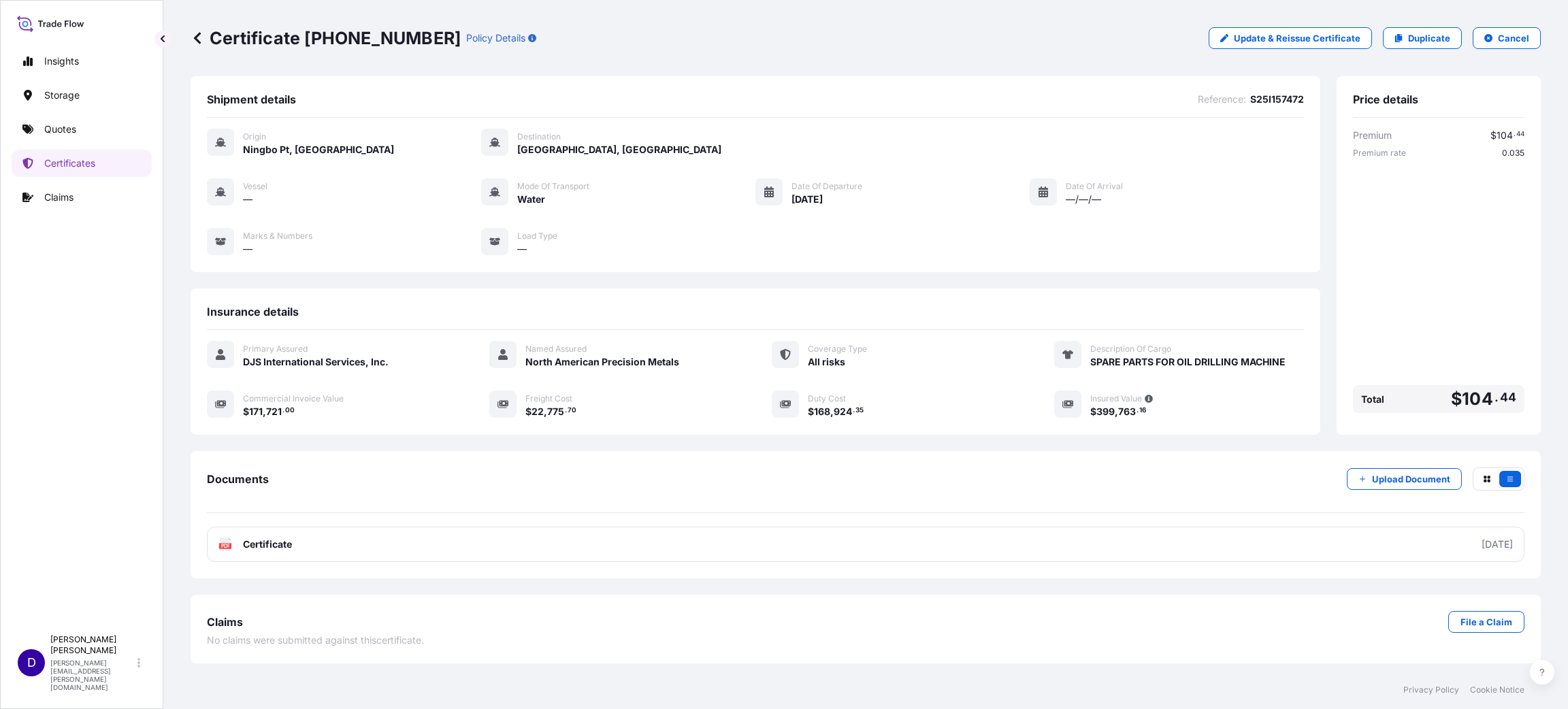
click at [75, 128] on p "Quotes" at bounding box center [60, 129] width 32 height 14
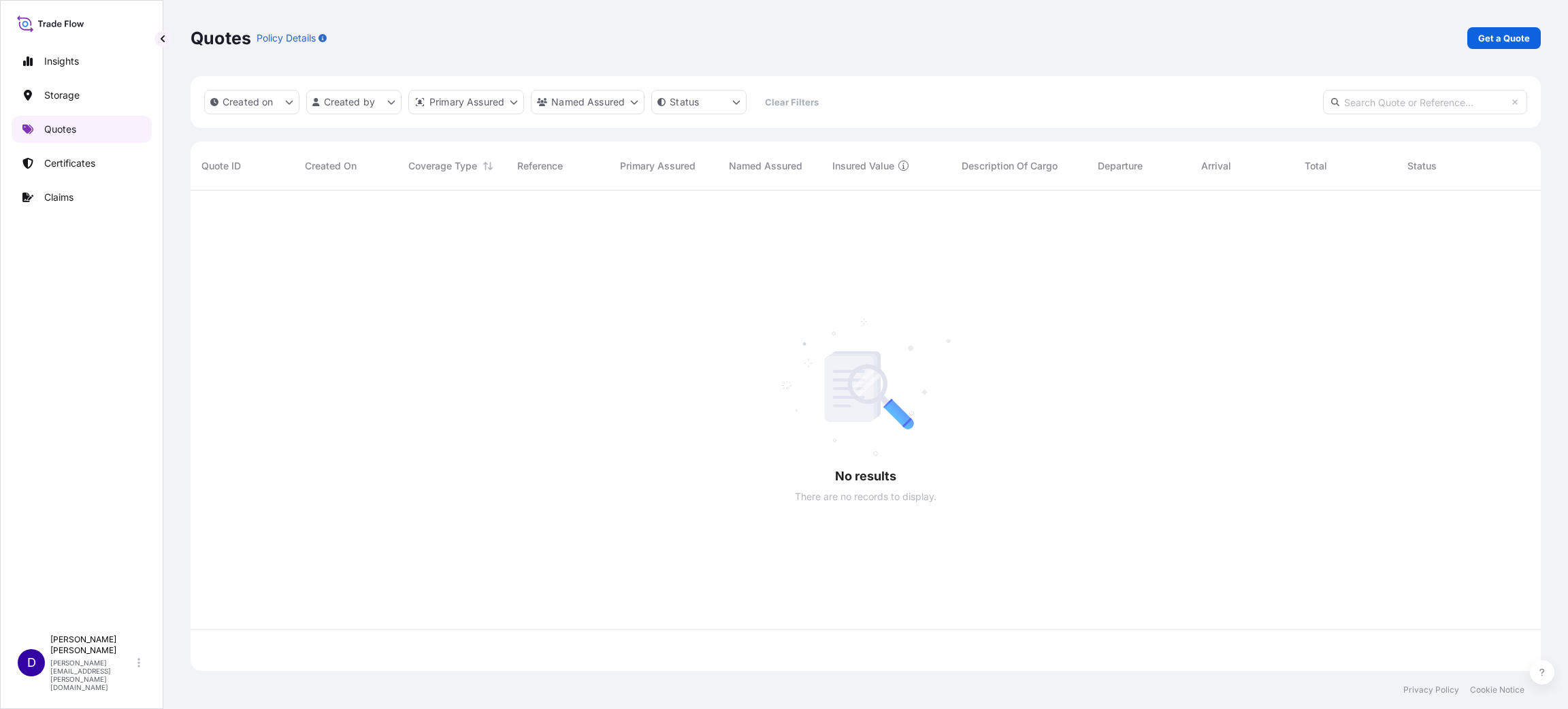
scroll to position [472, 1334]
click at [1490, 51] on div "Quotes Policy Details Get a Quote" at bounding box center [866, 38] width 1350 height 76
click at [1486, 39] on p "Get a Quote" at bounding box center [1503, 38] width 52 height 14
select select "Water"
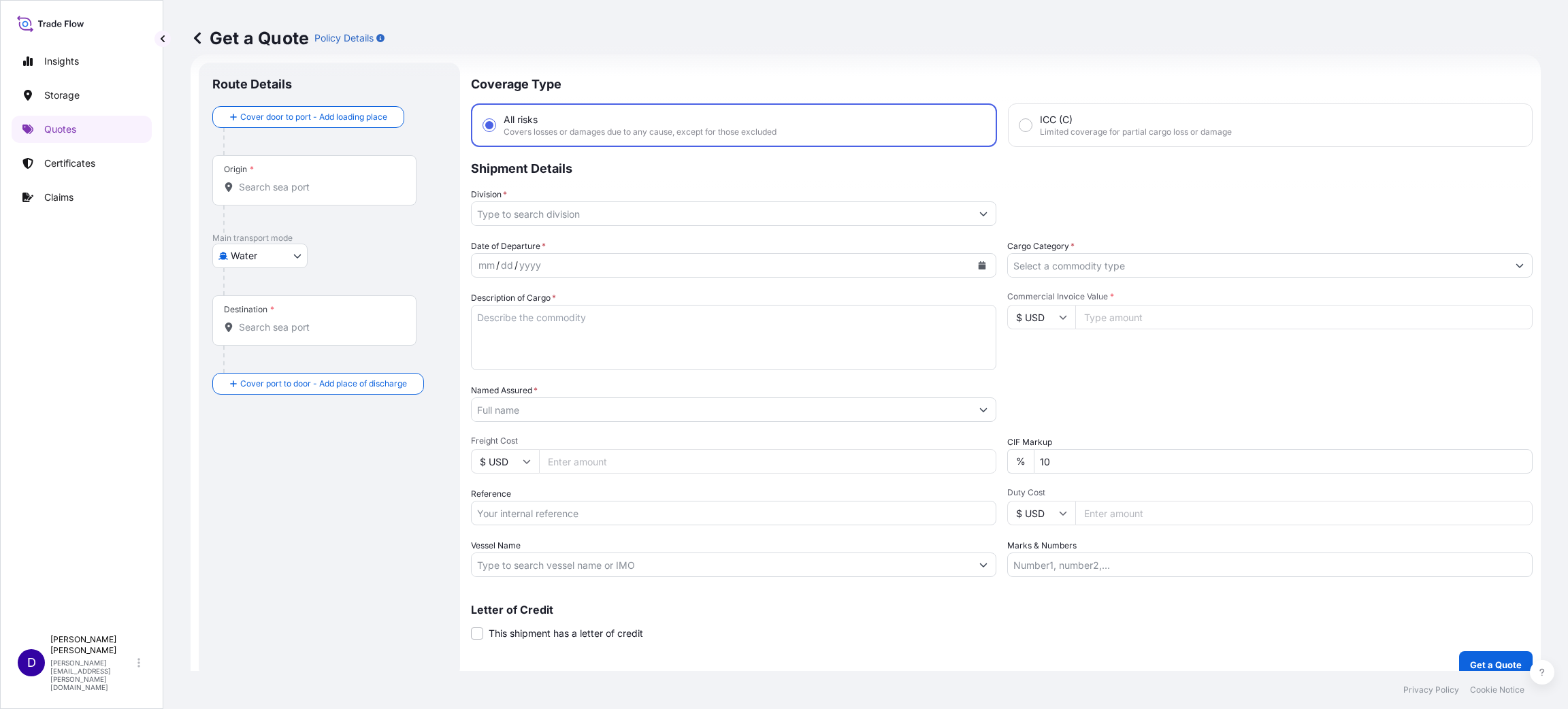
click at [316, 183] on input "Origin *" at bounding box center [319, 187] width 160 height 14
type input "C"
type input "T"
click at [350, 230] on div "ITLIV - [GEOGRAPHIC_DATA], [GEOGRAPHIC_DATA]" at bounding box center [347, 235] width 258 height 38
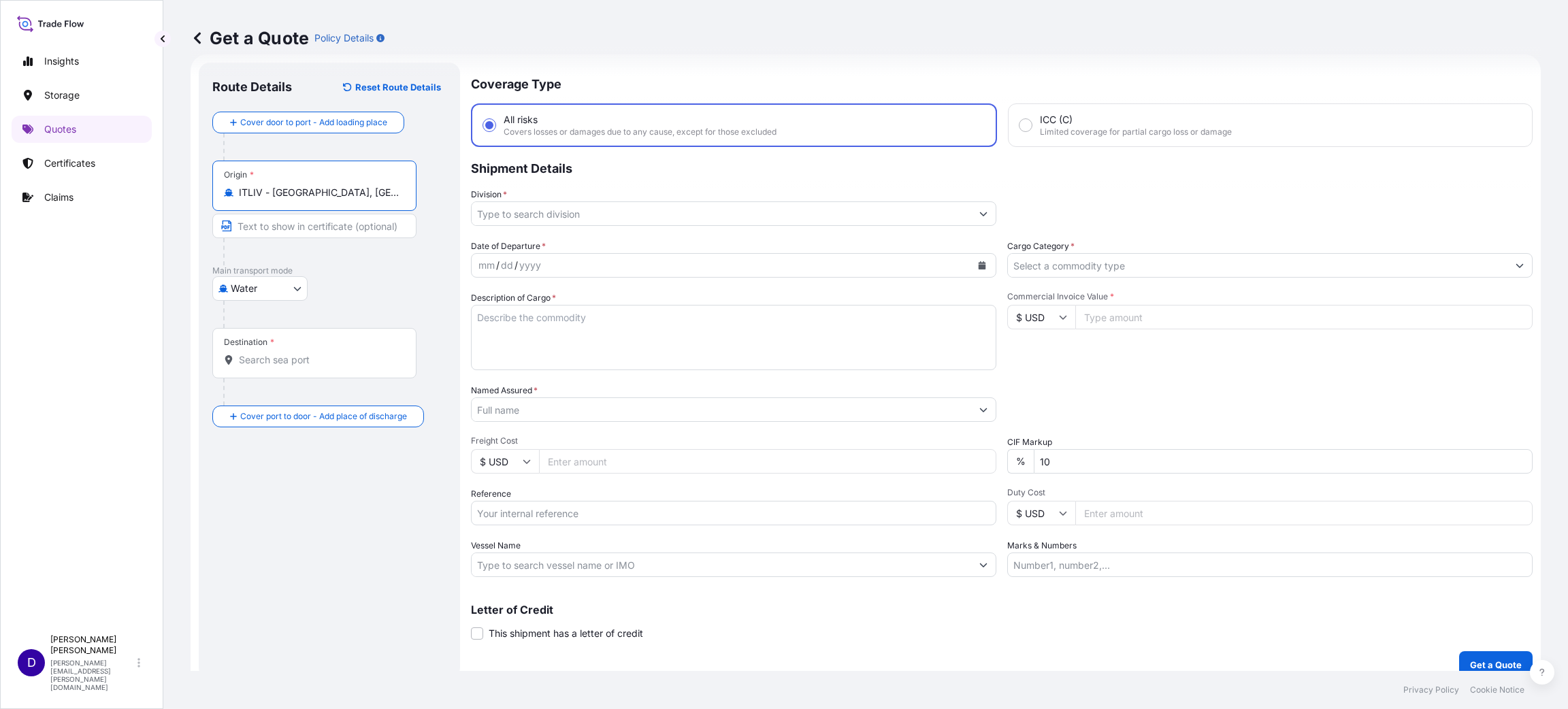
type input "ITLIV - [GEOGRAPHIC_DATA], [GEOGRAPHIC_DATA]"
click at [262, 353] on div at bounding box center [317, 360] width 186 height 14
click at [262, 353] on input "Destination *" at bounding box center [321, 360] width 165 height 14
type input "O"
type input "USHOU / IAH - [GEOGRAPHIC_DATA], [GEOGRAPHIC_DATA]"
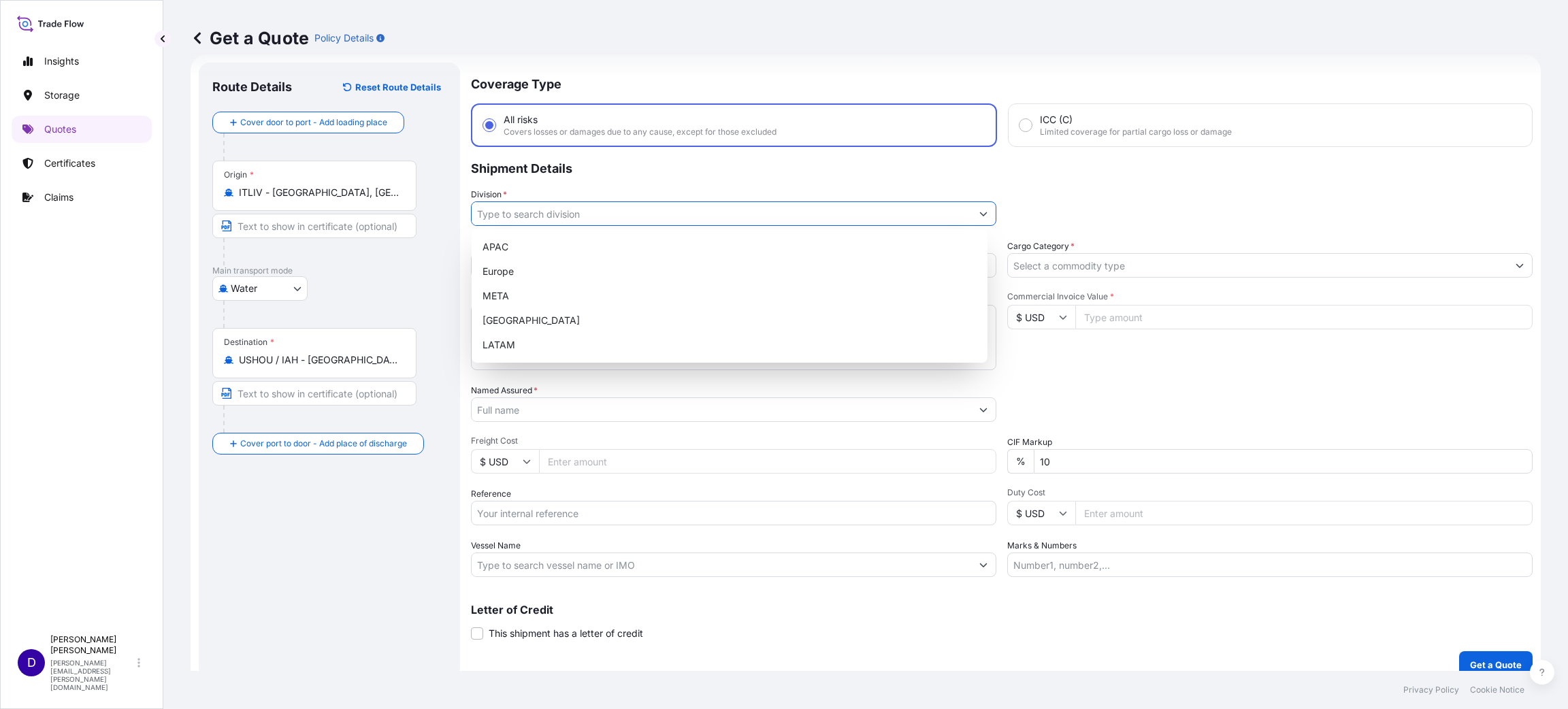
click at [549, 216] on input "Division *" at bounding box center [721, 213] width 500 height 24
click at [519, 321] on div "[GEOGRAPHIC_DATA]" at bounding box center [730, 320] width 505 height 24
type input "[GEOGRAPHIC_DATA]"
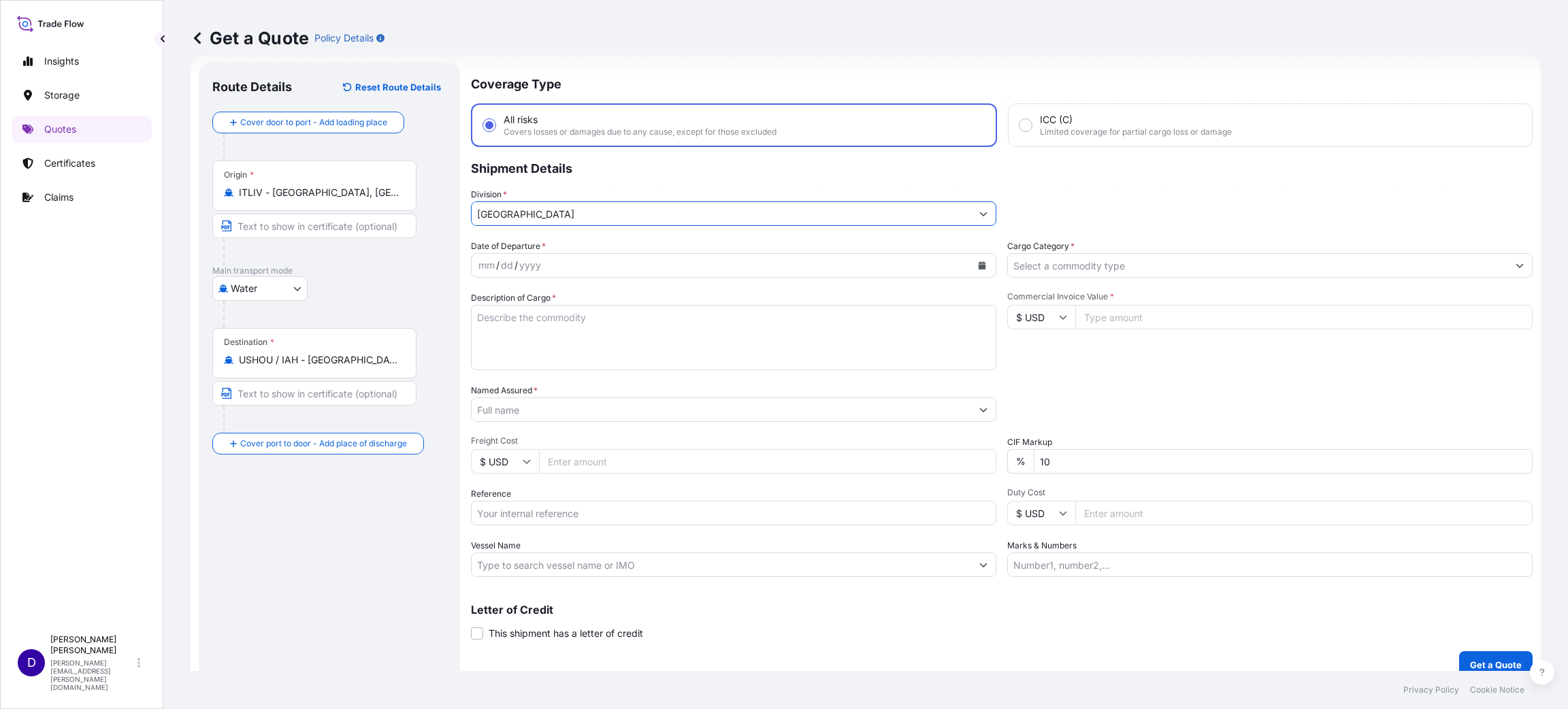
click at [978, 261] on icon "Calendar" at bounding box center [982, 265] width 8 height 8
click at [645, 302] on icon "Next" at bounding box center [645, 302] width 8 height 8
click at [496, 296] on button "Previous" at bounding box center [499, 302] width 30 height 22
click at [622, 455] on div "29" at bounding box center [623, 456] width 24 height 24
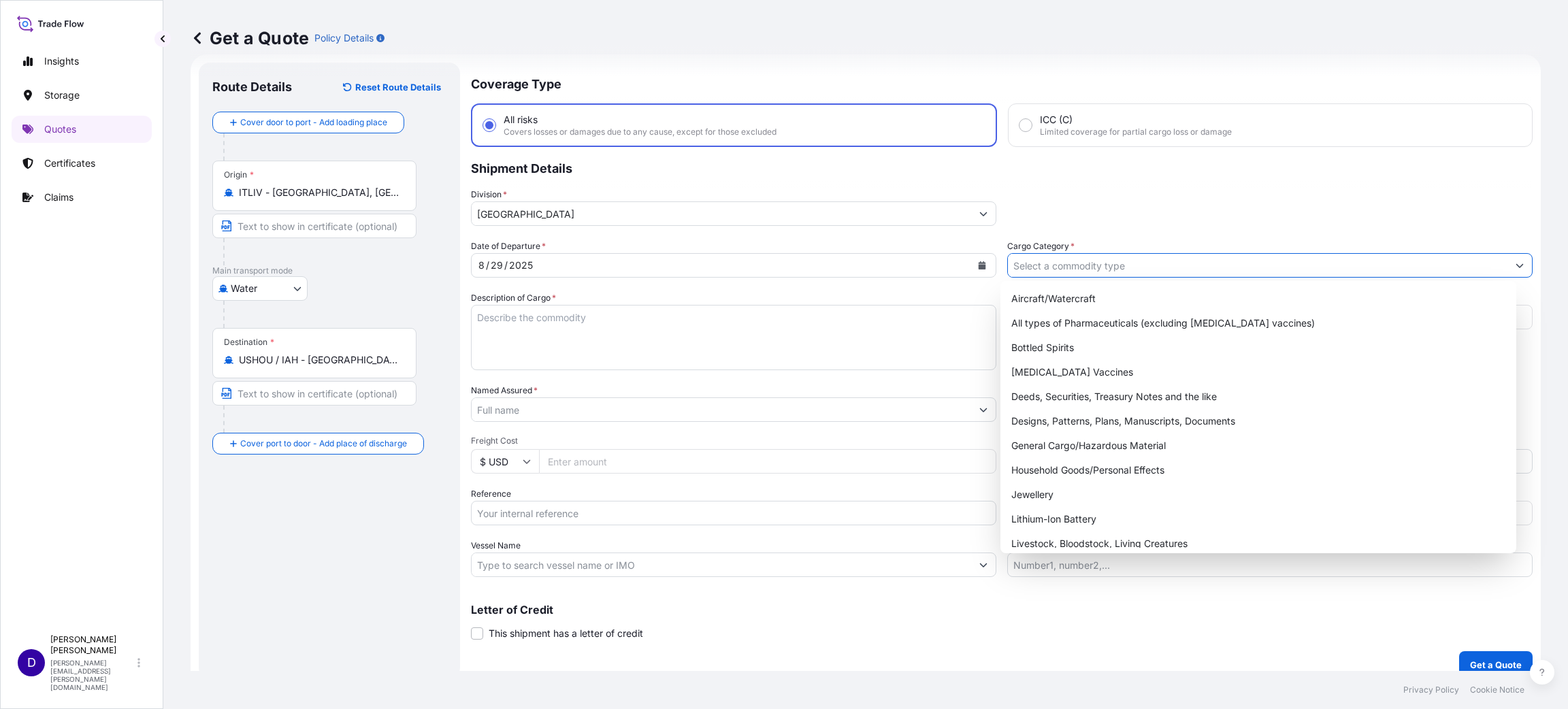
click at [1105, 261] on input "Cargo Category *" at bounding box center [1257, 265] width 500 height 24
click at [1097, 440] on div "General Cargo/Hazardous Material" at bounding box center [1258, 445] width 505 height 24
type input "General Cargo/Hazardous Material"
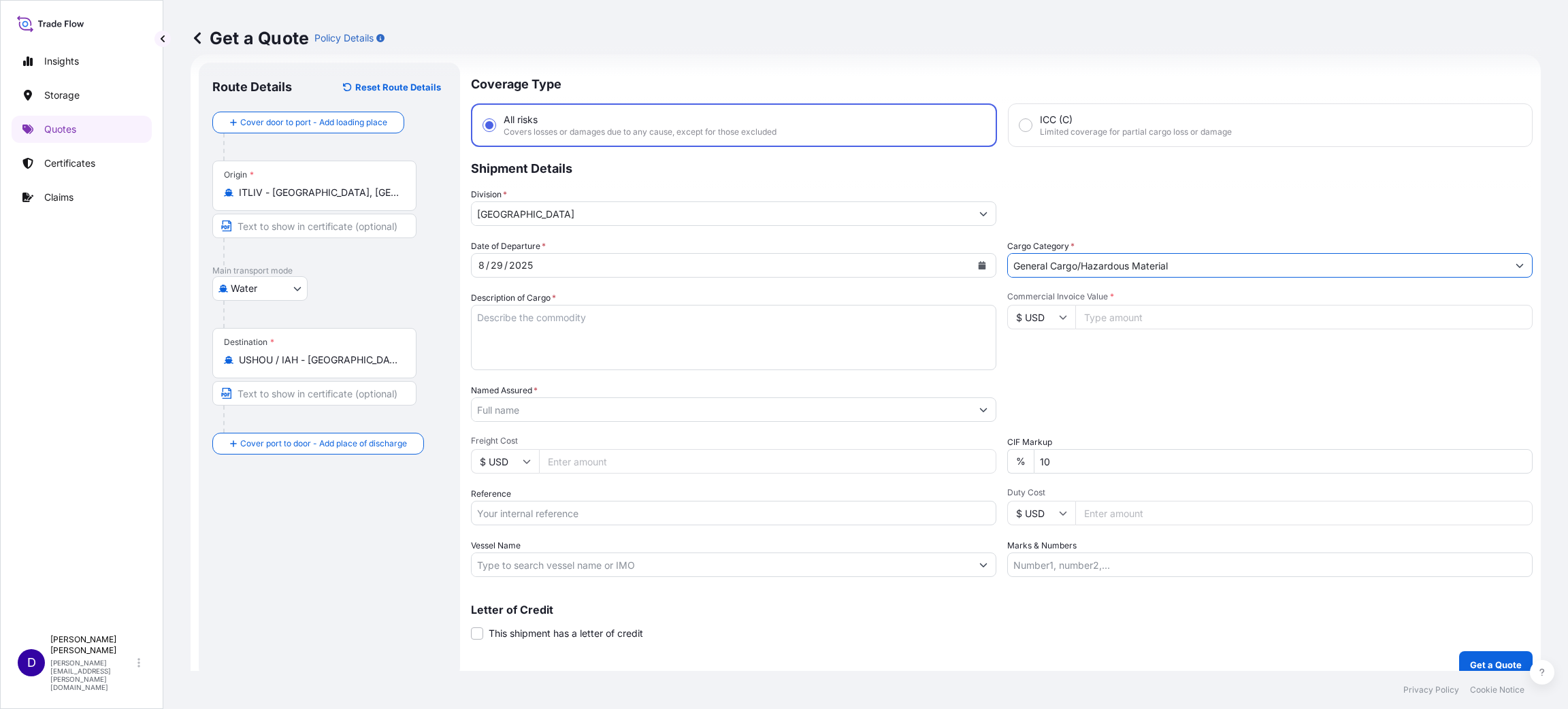
click at [639, 328] on textarea "Description of Cargo *" at bounding box center [733, 337] width 525 height 66
type textarea "C"
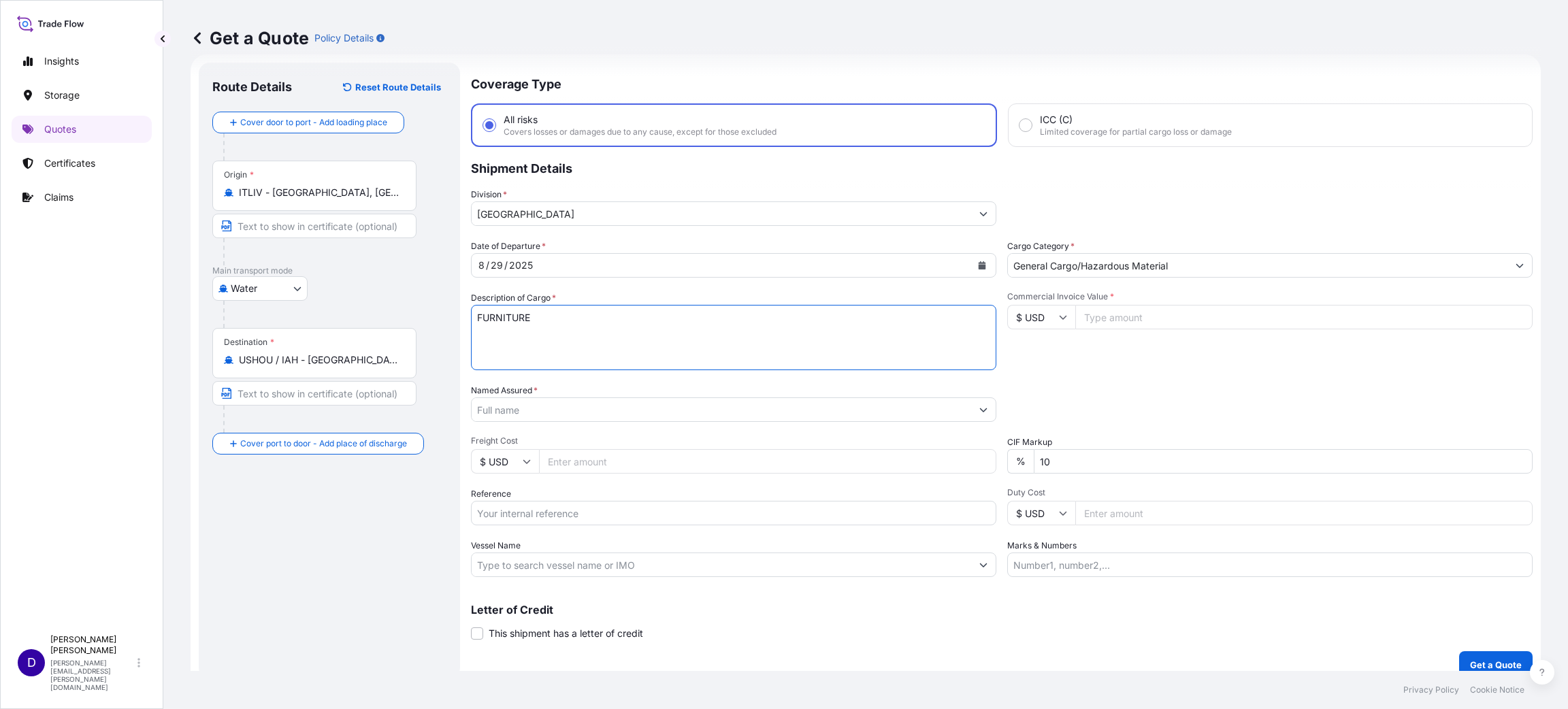
type textarea "FURNITURE"
type input "112525.00"
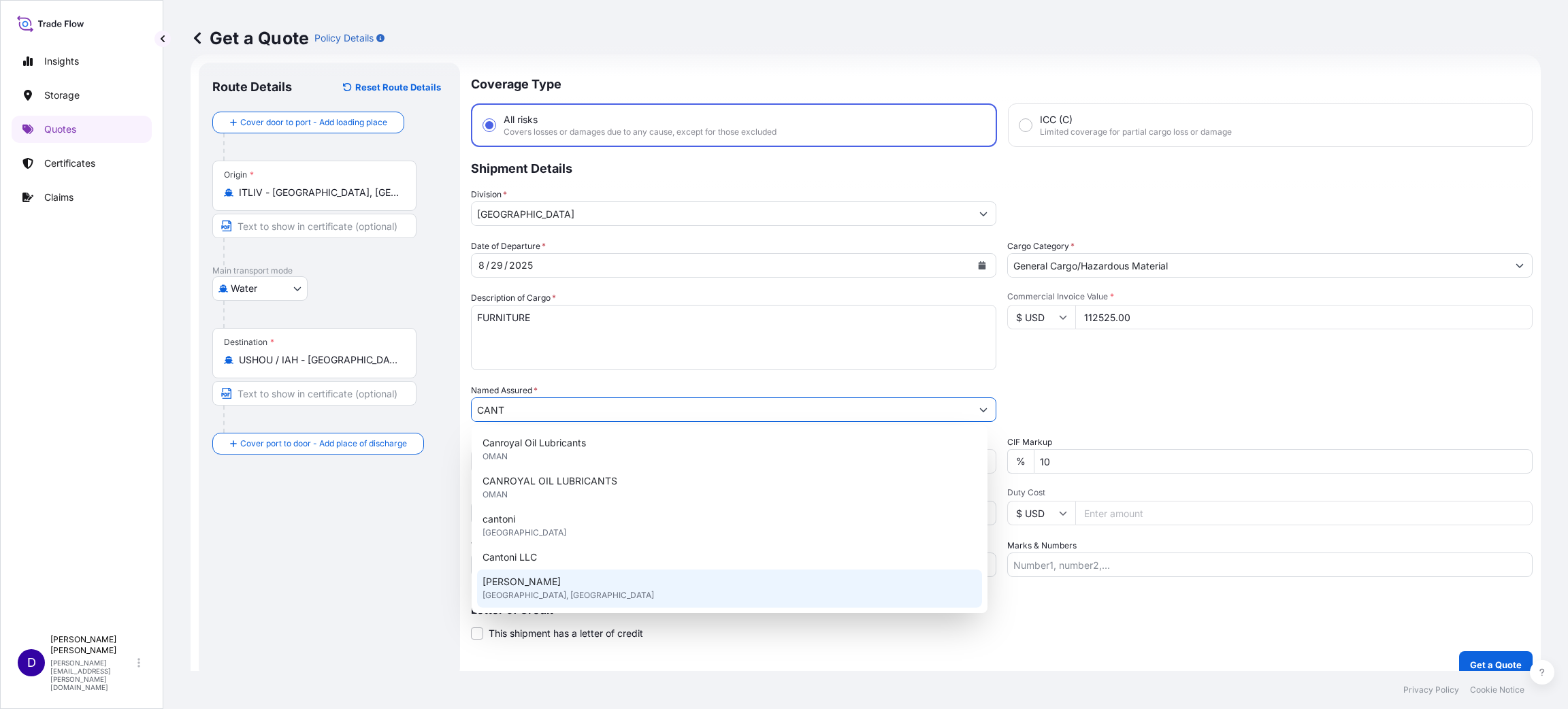
click at [545, 585] on div "[PERSON_NAME] [GEOGRAPHIC_DATA], [GEOGRAPHIC_DATA]" at bounding box center [730, 588] width 505 height 38
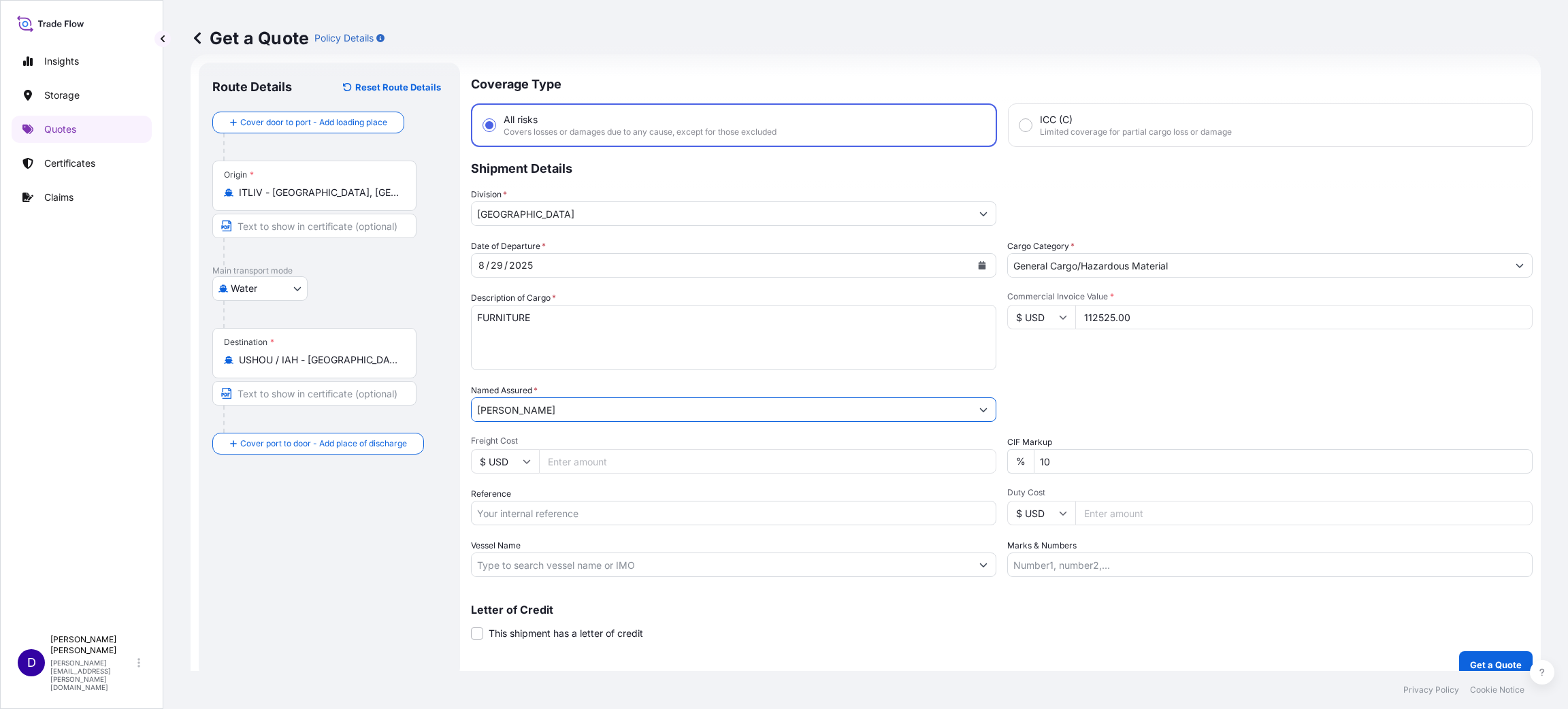
type input "[PERSON_NAME]"
click at [572, 457] on input "Freight Cost" at bounding box center [767, 461] width 457 height 24
type input "4735.00"
drag, startPoint x: 685, startPoint y: 509, endPoint x: 672, endPoint y: 510, distance: 13.0
click at [683, 509] on input "Reference" at bounding box center [733, 512] width 525 height 24
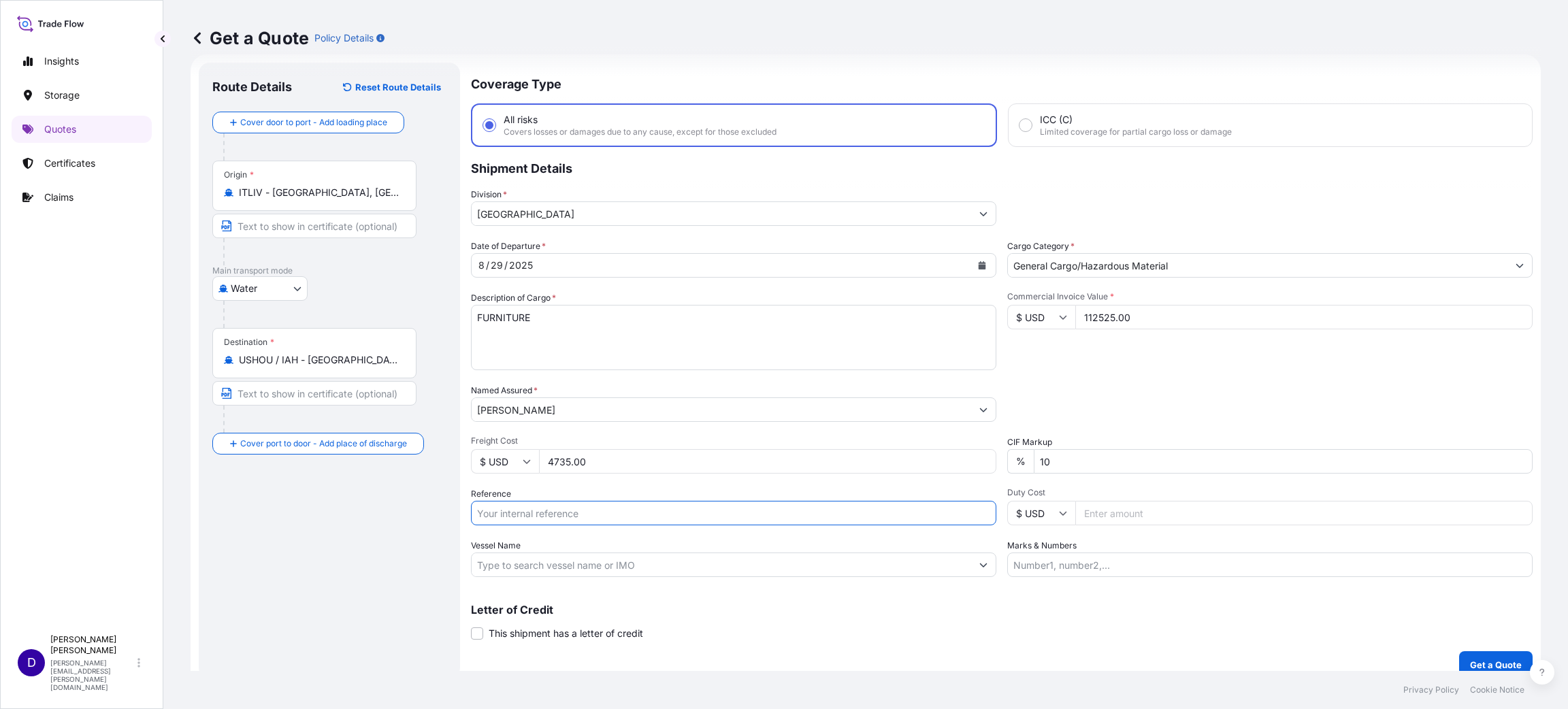
paste input "B25I156327"
type input "B25I156327"
click at [1088, 510] on input "Duty Cost" at bounding box center [1303, 512] width 457 height 24
type input "17409.19"
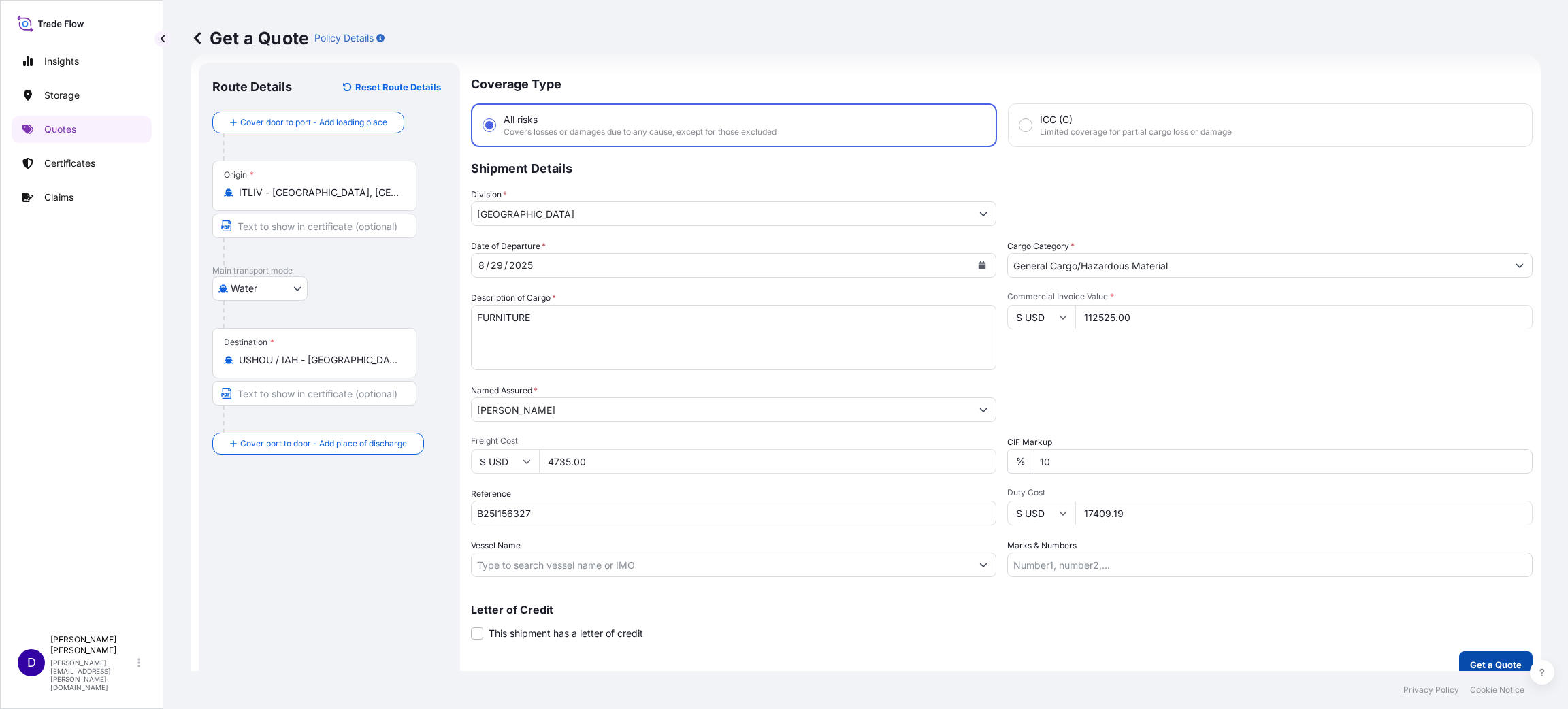
click at [1484, 658] on p "Get a Quote" at bounding box center [1496, 665] width 52 height 14
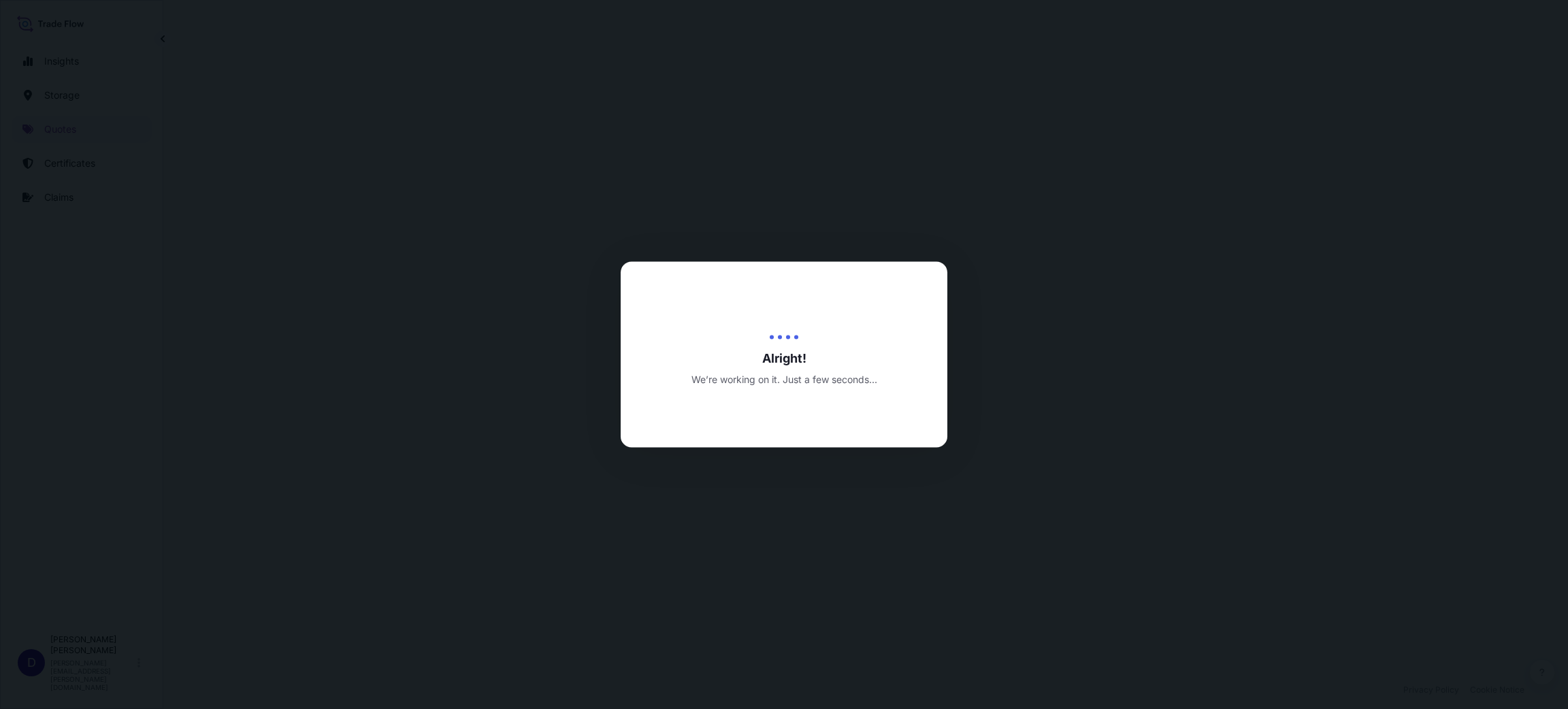
select select "Water"
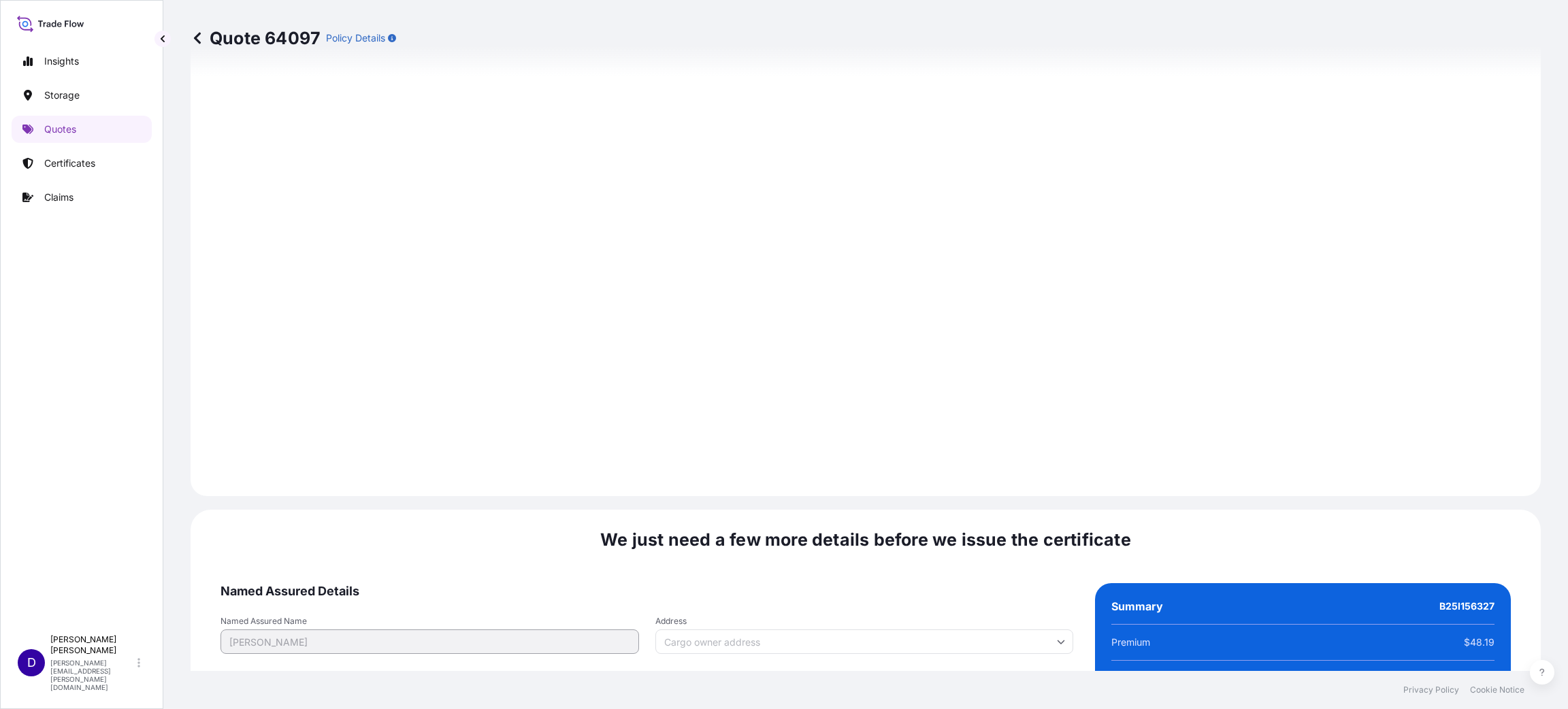
scroll to position [1868, 0]
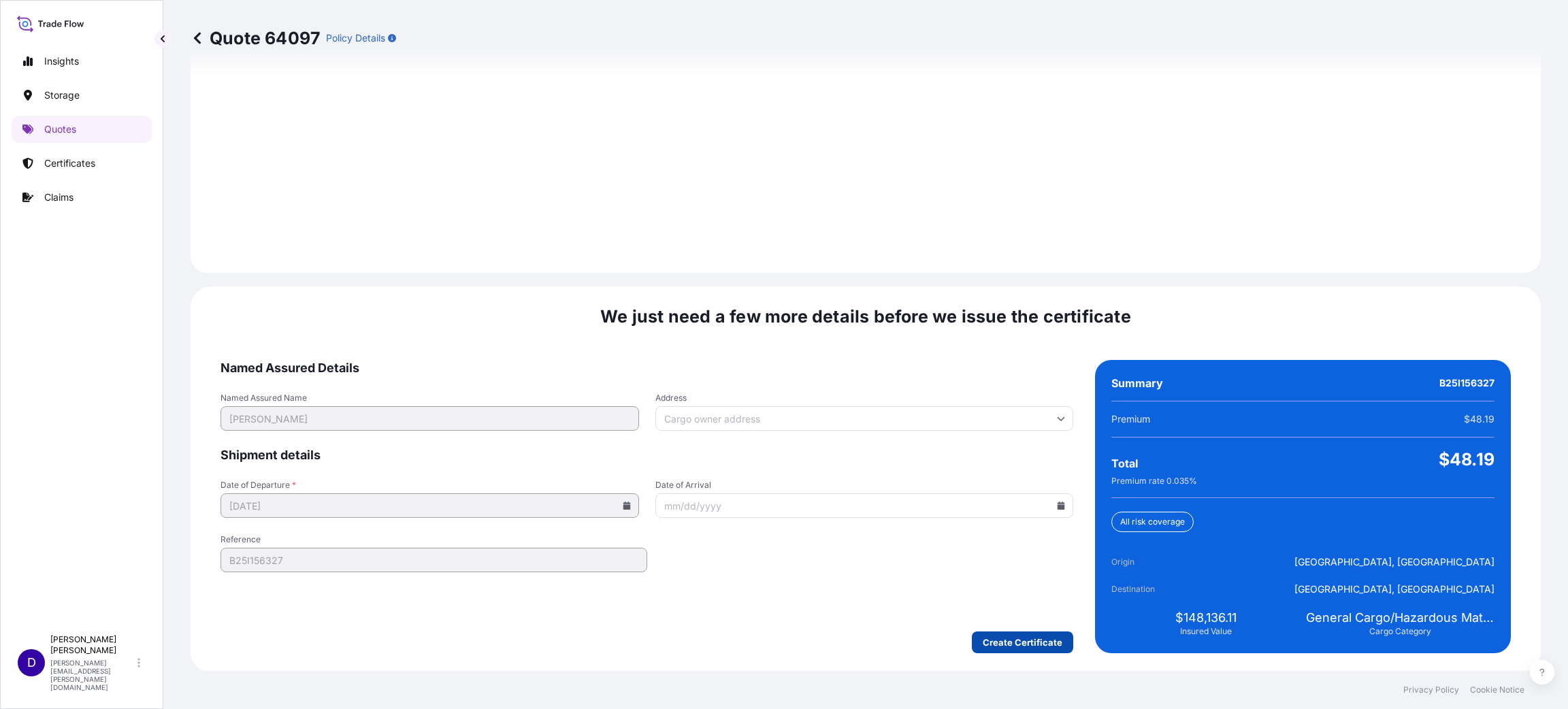
click at [1019, 674] on div "Quote 64097 Policy Details Route Details Cover door to port - Add loading place…" at bounding box center [866, 354] width 1405 height 709
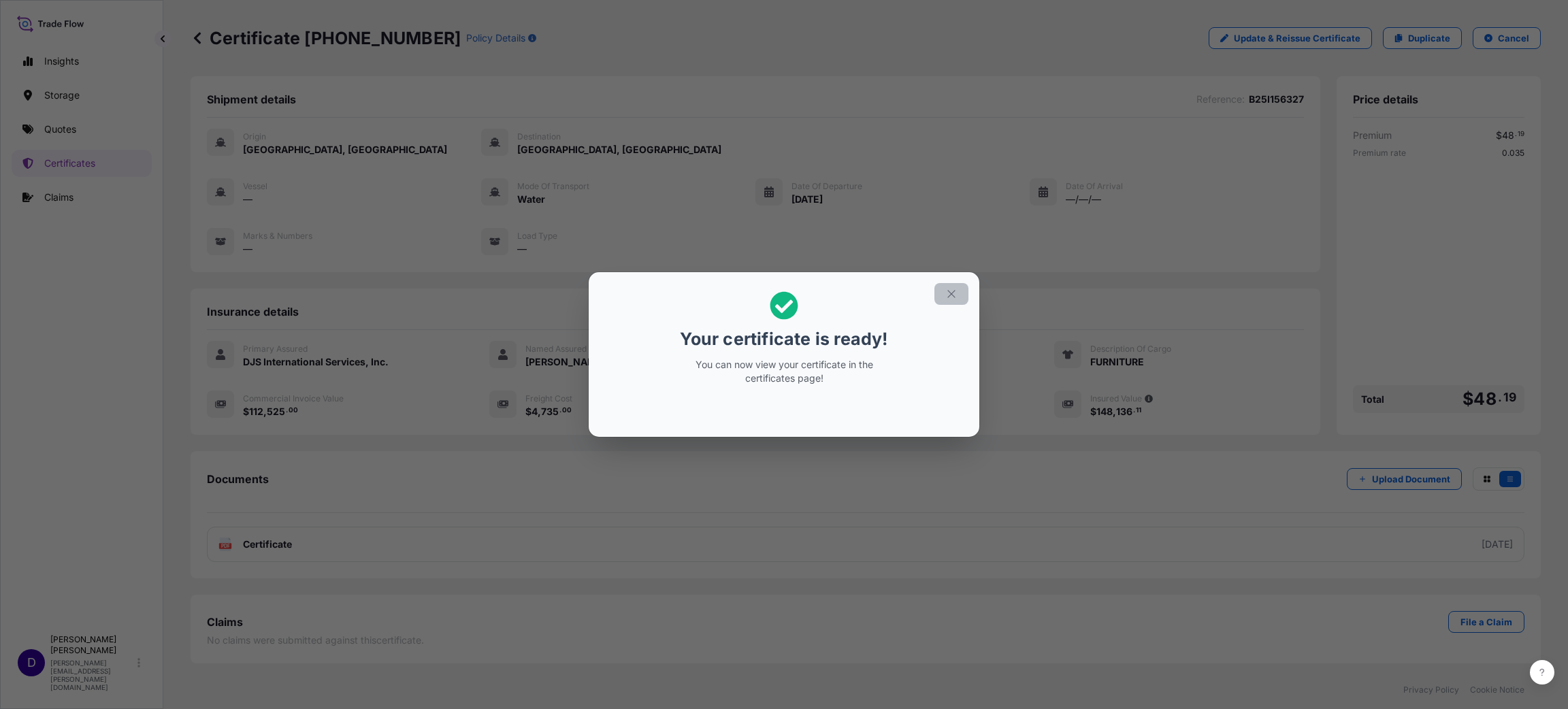
click at [954, 296] on icon "button" at bounding box center [951, 293] width 13 height 13
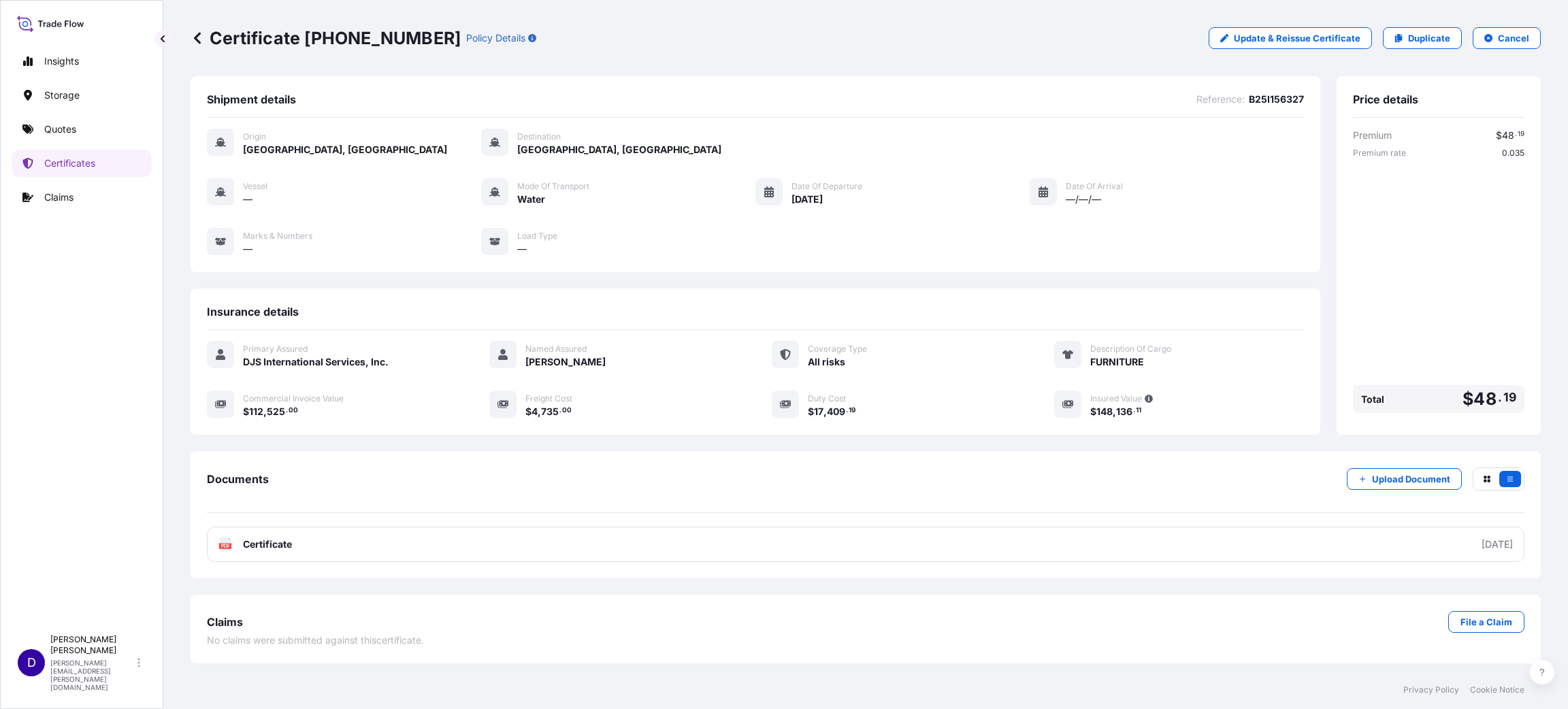
drag, startPoint x: 283, startPoint y: 420, endPoint x: 253, endPoint y: 426, distance: 30.6
click at [253, 426] on div "Primary Assured DJS International Services, Inc. Named Assured [PERSON_NAME] Co…" at bounding box center [754, 386] width 1097 height 113
click at [1423, 35] on p "Duplicate" at bounding box center [1428, 38] width 42 height 14
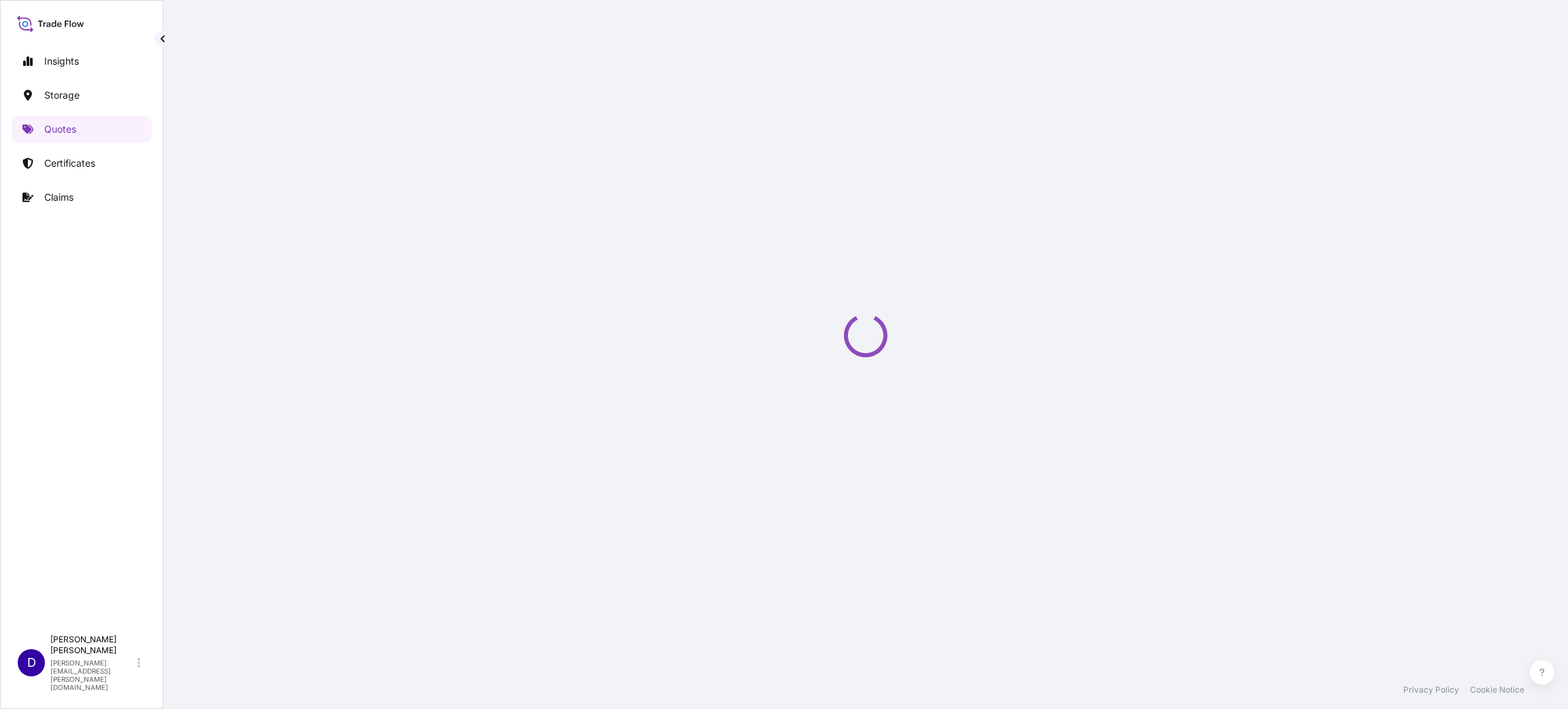
select select "Water"
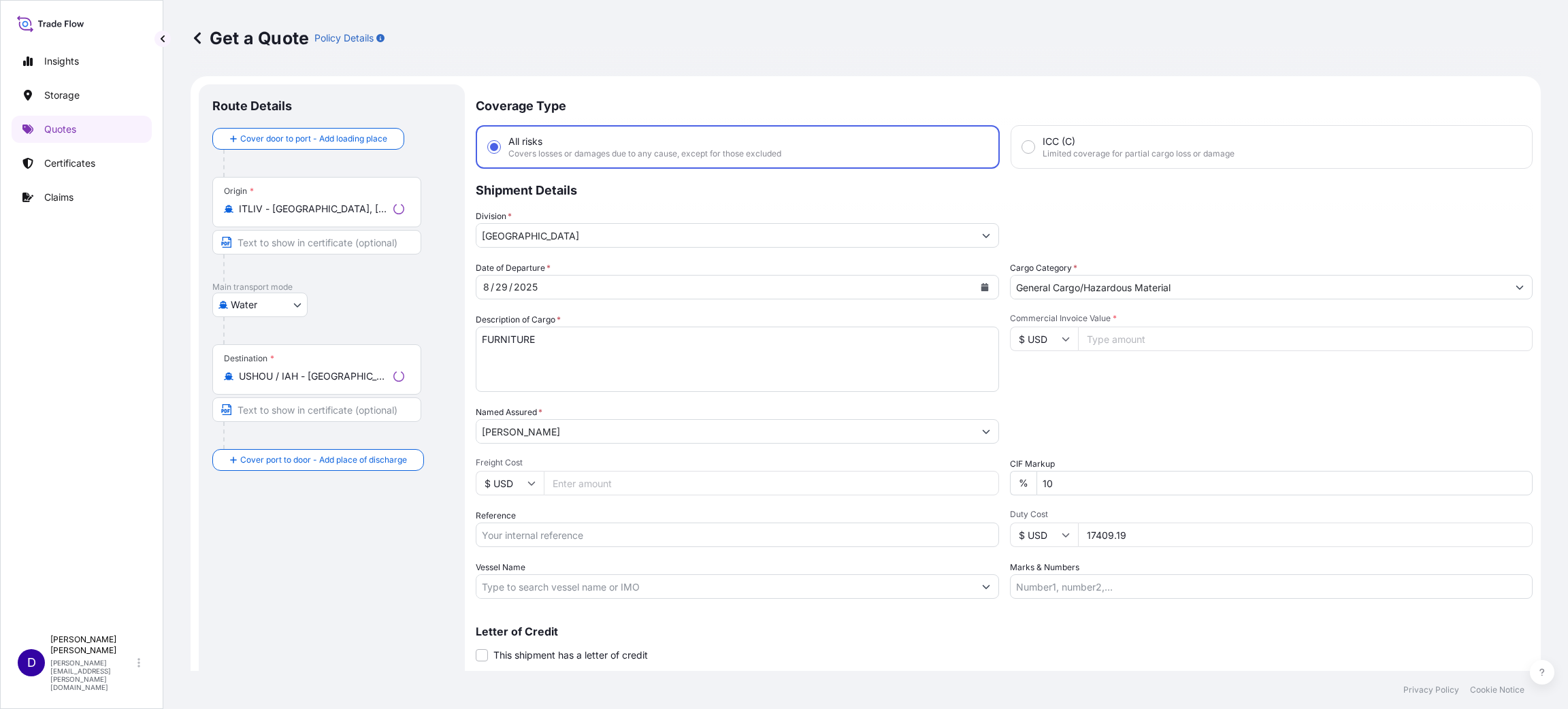
scroll to position [22, 0]
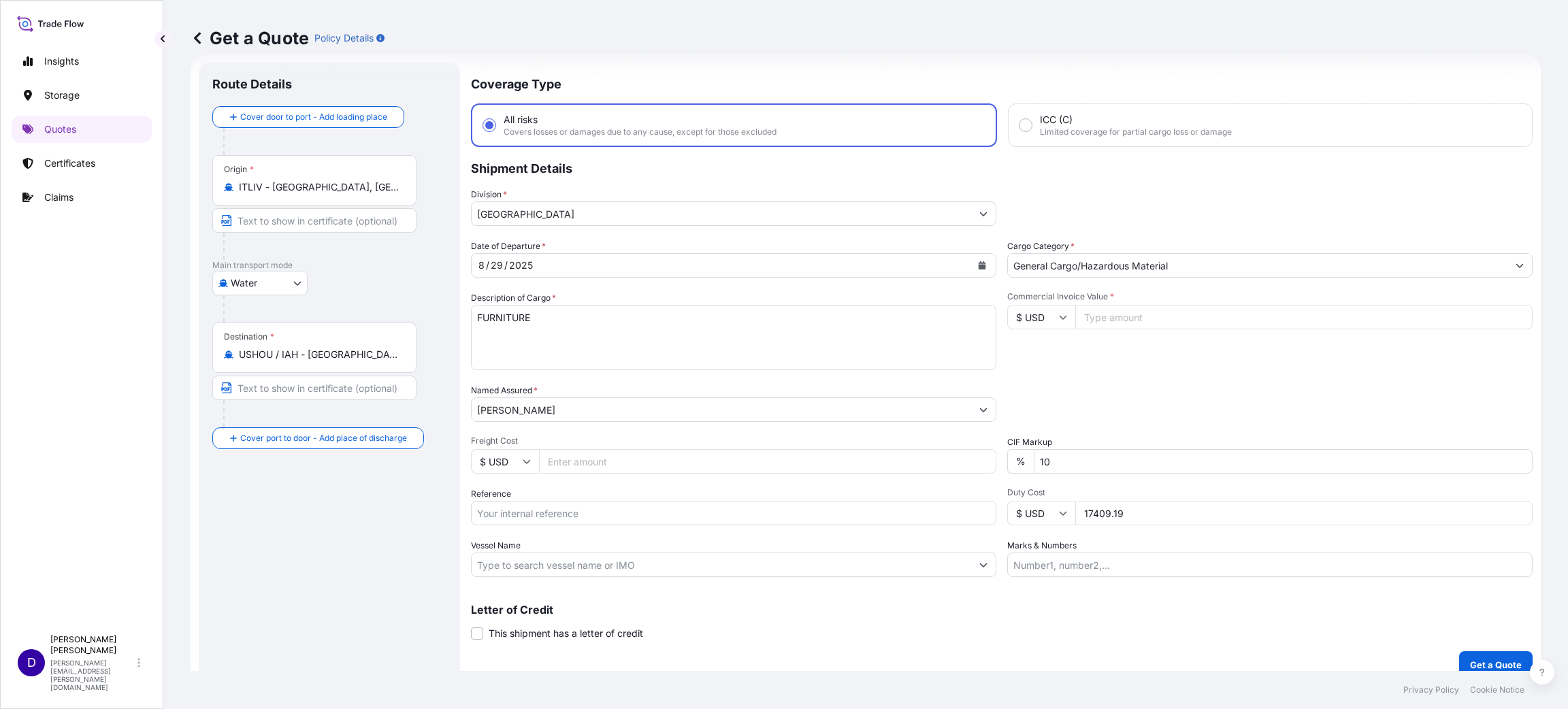
click at [1159, 313] on input "Commercial Invoice Value *" at bounding box center [1303, 317] width 457 height 24
type input "167250.00"
click at [662, 453] on input "Freight Cost" at bounding box center [767, 461] width 457 height 24
type input "7105.00"
click at [564, 512] on input "Reference" at bounding box center [733, 512] width 525 height 24
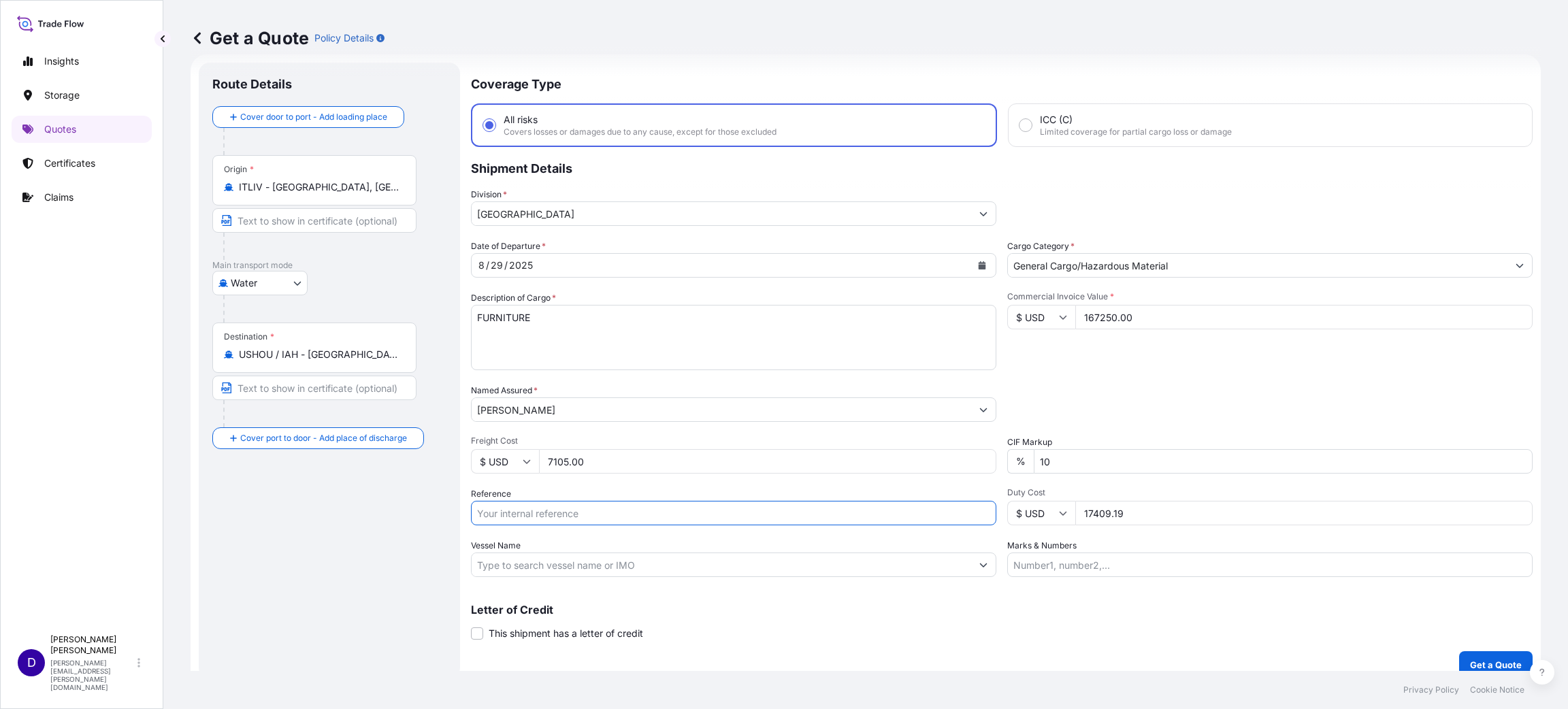
paste input "B25I156327"
drag, startPoint x: 500, startPoint y: 506, endPoint x: 406, endPoint y: 492, distance: 95.0
click at [404, 493] on form "Route Details Cover door to port - Add loading place Place of loading Road / [G…" at bounding box center [866, 371] width 1350 height 632
paste input "30"
type input "B25I156330"
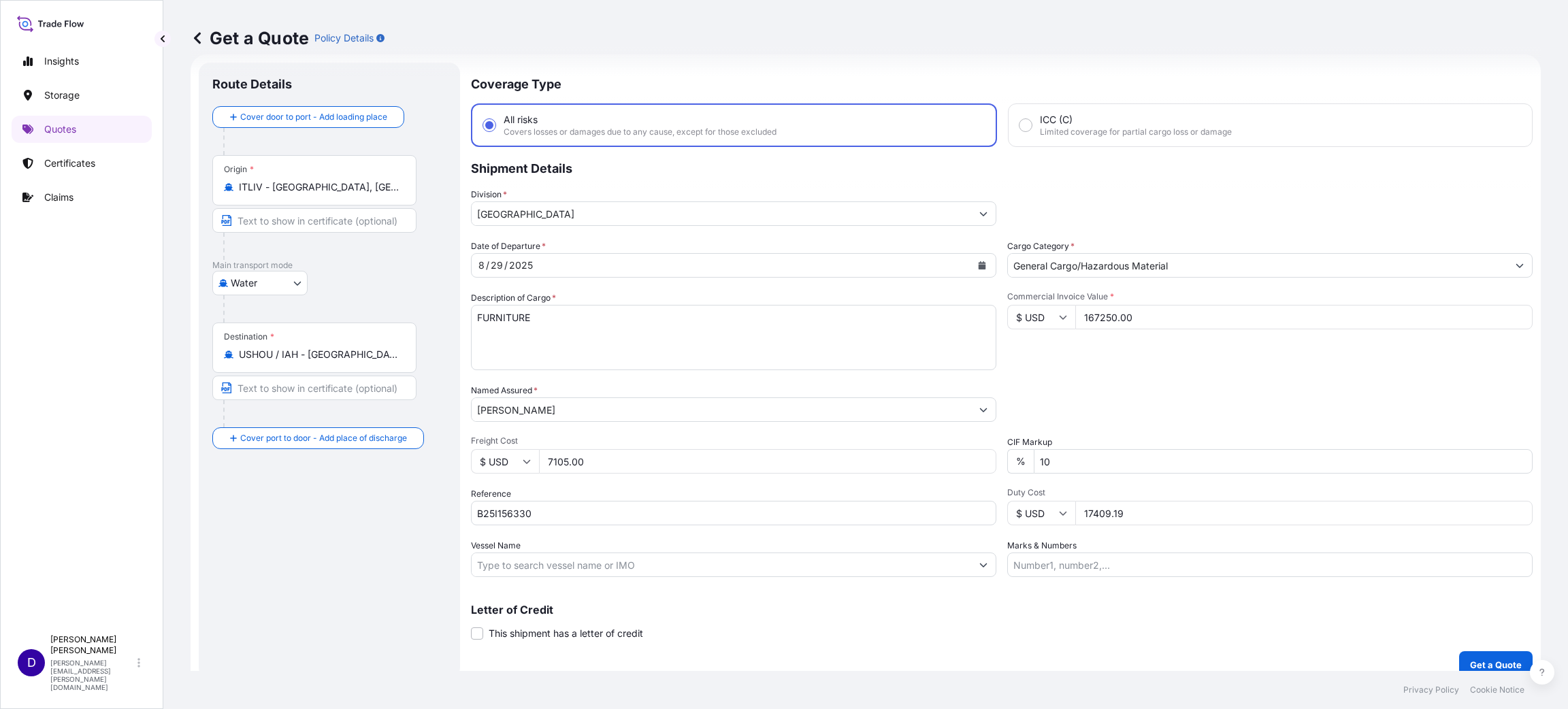
drag, startPoint x: 1144, startPoint y: 513, endPoint x: 938, endPoint y: 502, distance: 206.3
click at [938, 502] on div "Date of Departure * [DATE] Cargo Category * General Cargo/Hazardous Material De…" at bounding box center [1001, 408] width 1061 height 337
type input "25875.94"
click at [1091, 312] on input "167250.00" at bounding box center [1303, 317] width 457 height 24
click at [1458, 655] on button "Get a Quote" at bounding box center [1495, 665] width 73 height 27
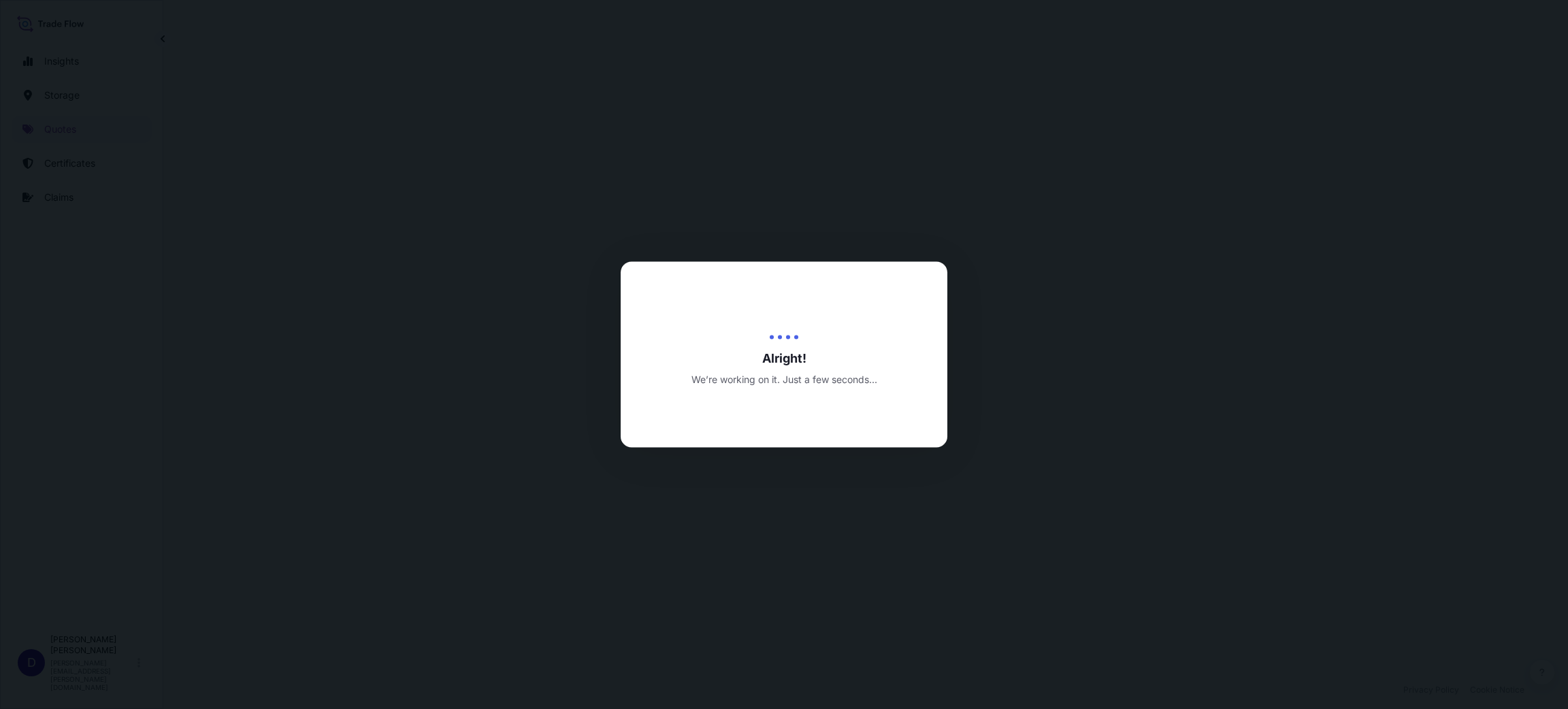
select select "Water"
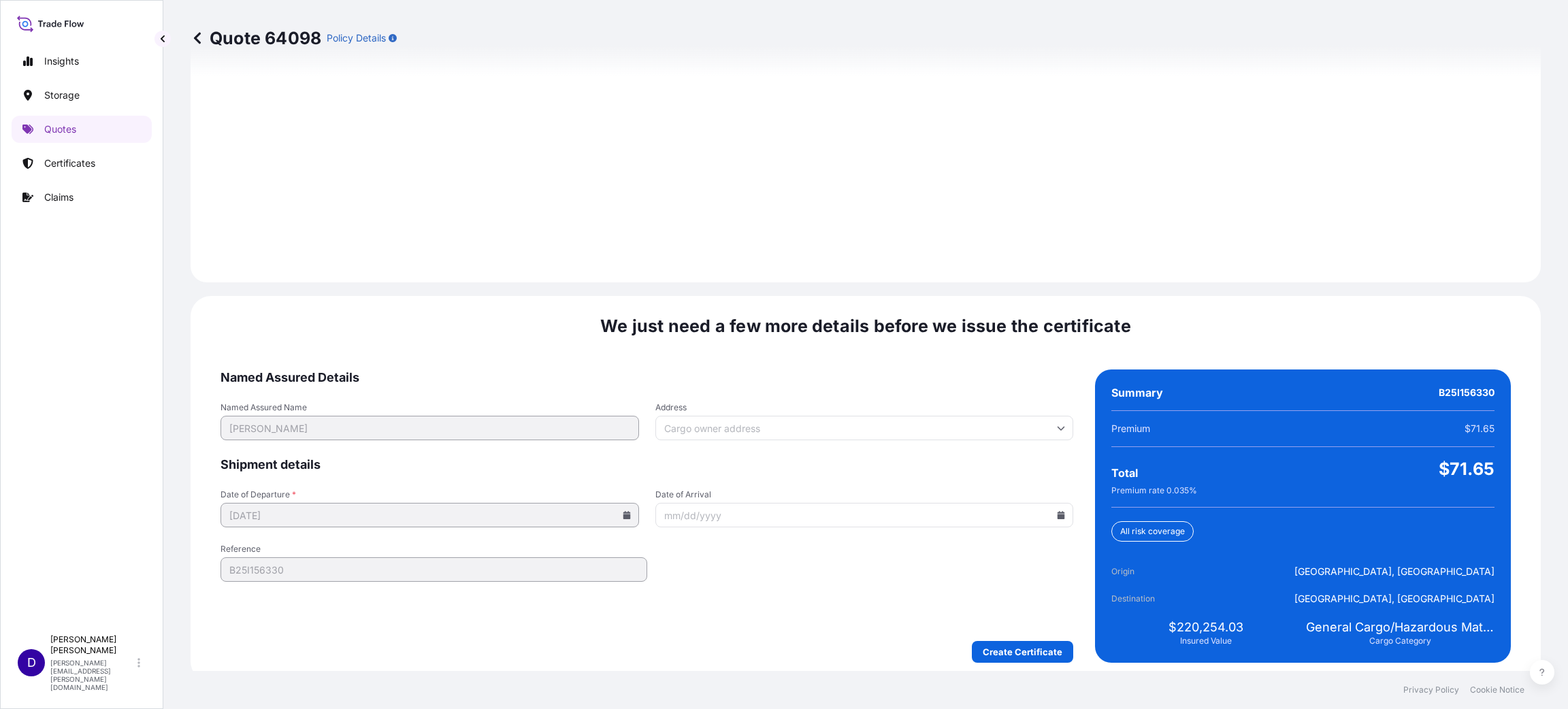
scroll to position [1868, 0]
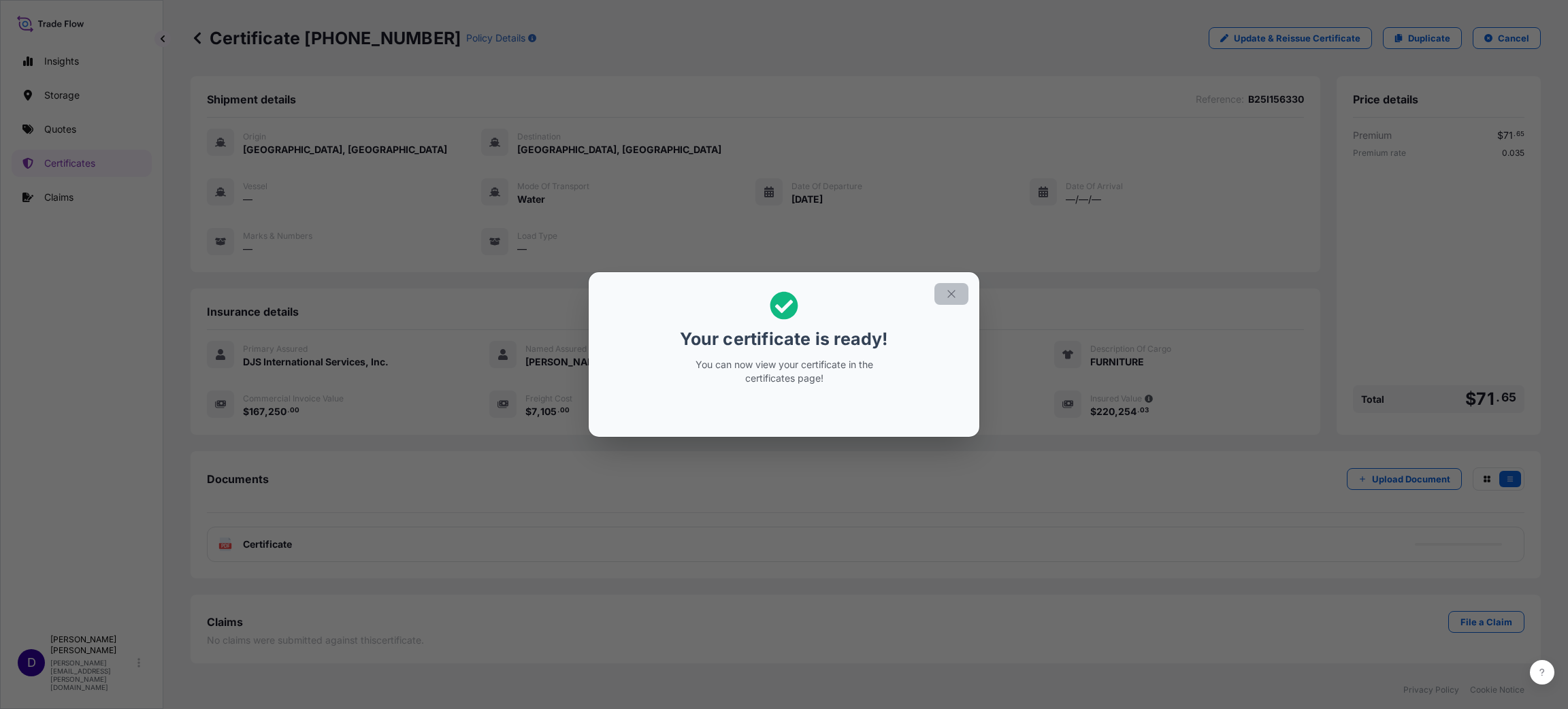
click at [942, 294] on button "button" at bounding box center [951, 293] width 34 height 22
